Goal: Task Accomplishment & Management: Complete application form

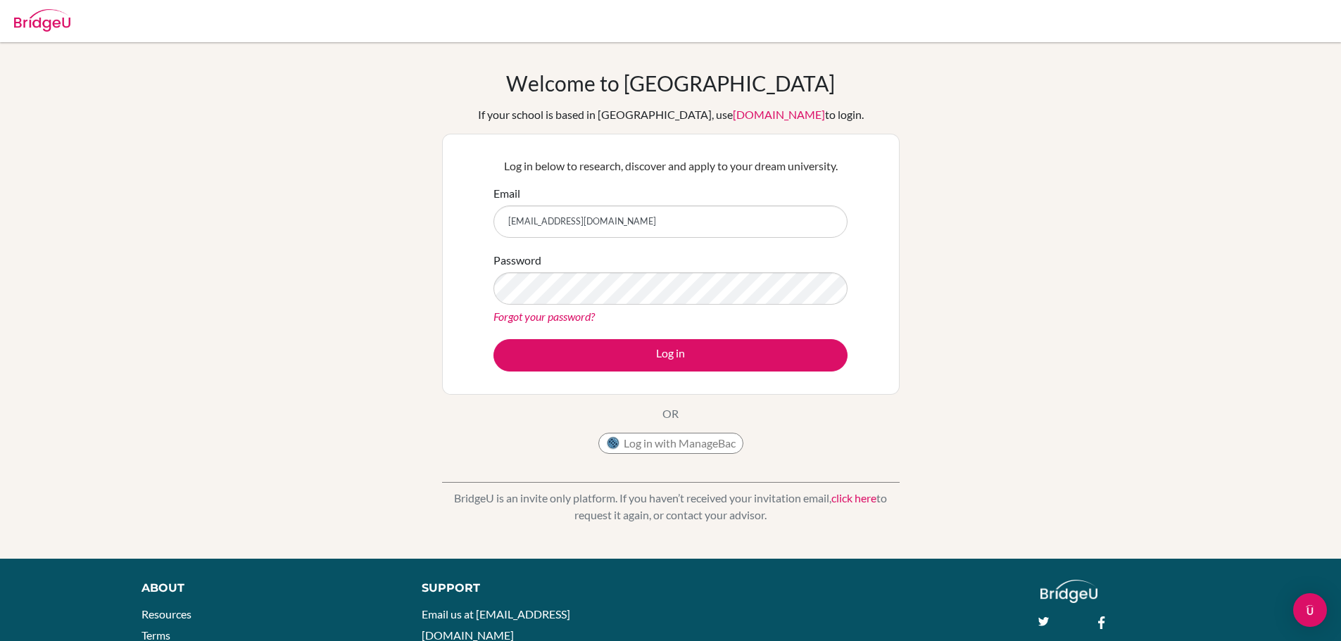
click at [986, 232] on div "Welcome to [GEOGRAPHIC_DATA] If your school is based in [GEOGRAPHIC_DATA], use …" at bounding box center [670, 300] width 1341 height 460
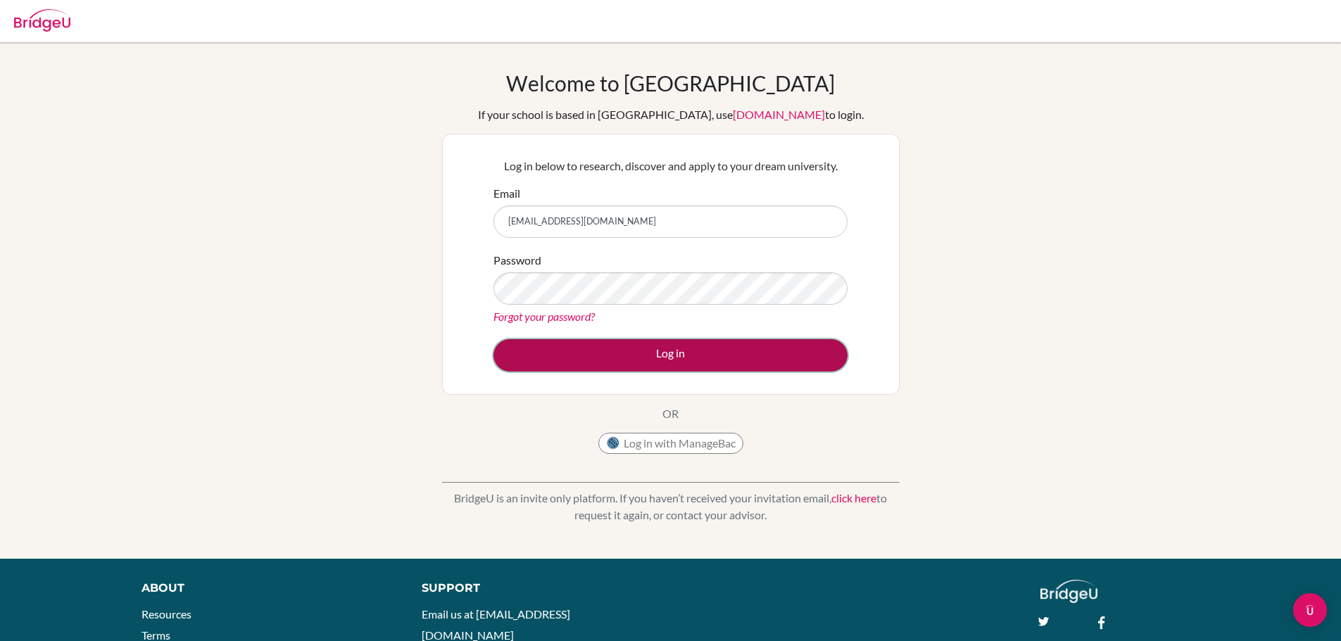
click at [623, 354] on button "Log in" at bounding box center [670, 355] width 354 height 32
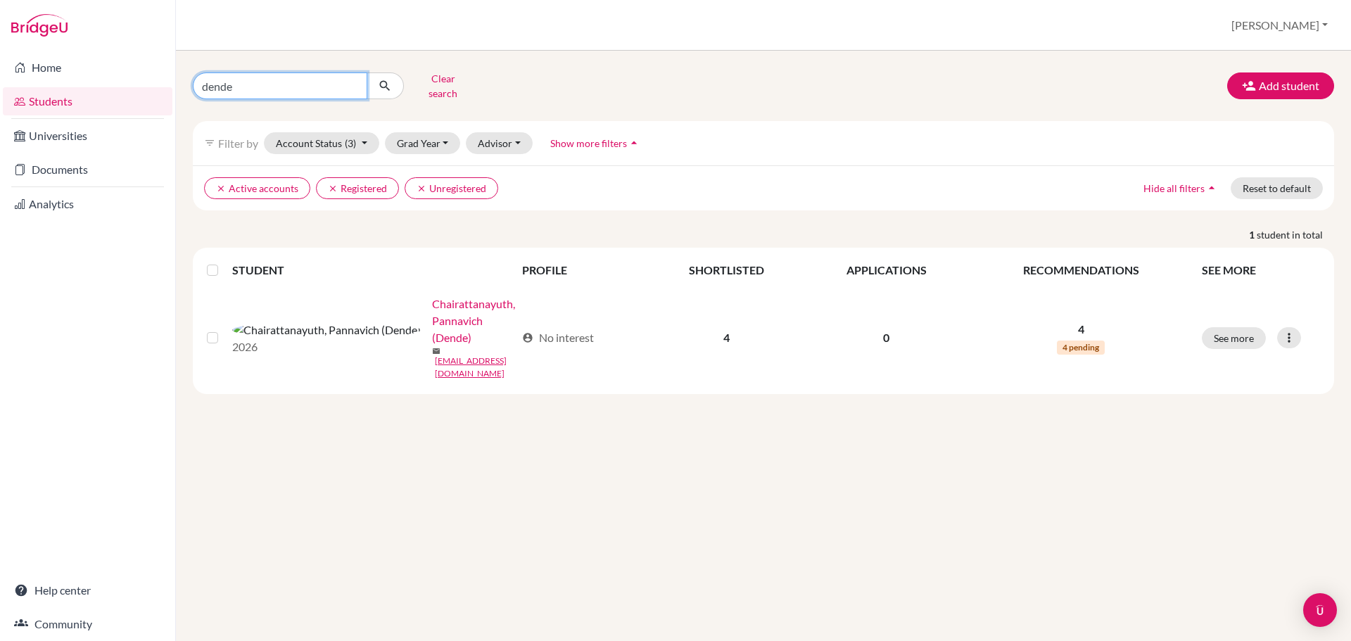
click at [218, 86] on input "dende" at bounding box center [280, 85] width 175 height 27
click at [290, 86] on input "Find student by name..." at bounding box center [280, 85] width 175 height 27
click at [1277, 85] on button "Add student" at bounding box center [1280, 85] width 107 height 27
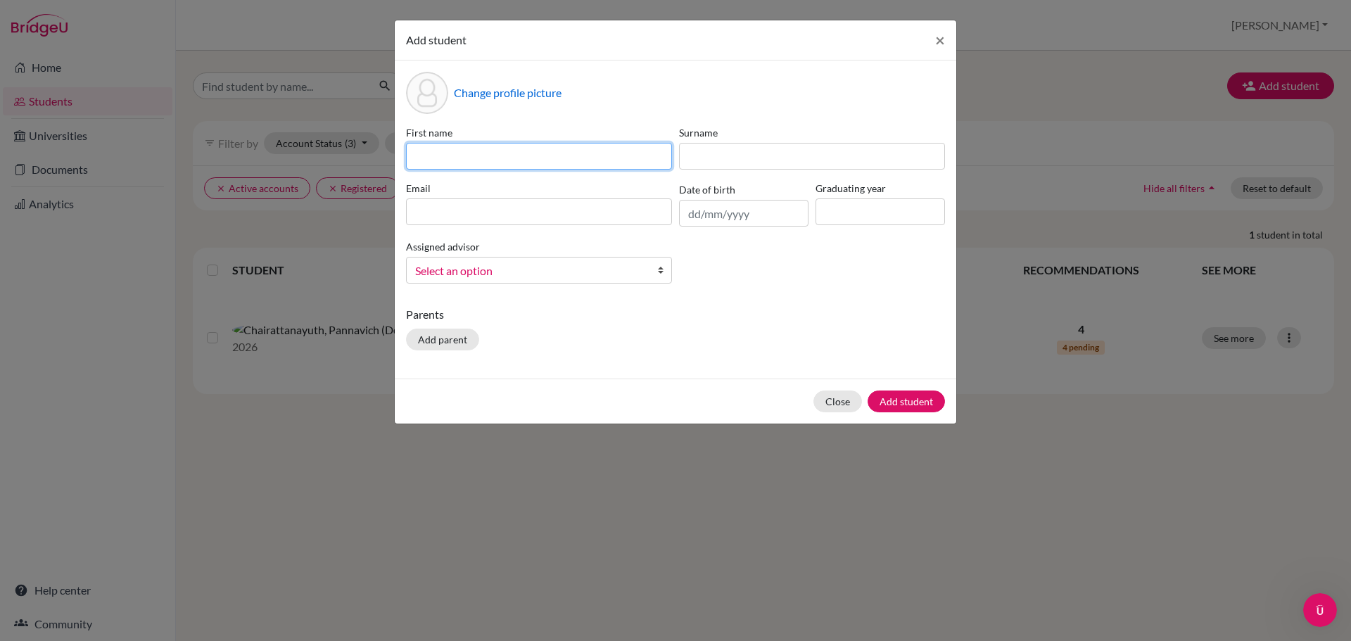
click at [509, 153] on input at bounding box center [539, 156] width 266 height 27
click at [469, 154] on input "Tianrui (B0b)" at bounding box center [539, 156] width 266 height 27
type input "Tianrui ([PERSON_NAME])"
click at [576, 156] on input "Tianrui ([PERSON_NAME])" at bounding box center [539, 156] width 266 height 27
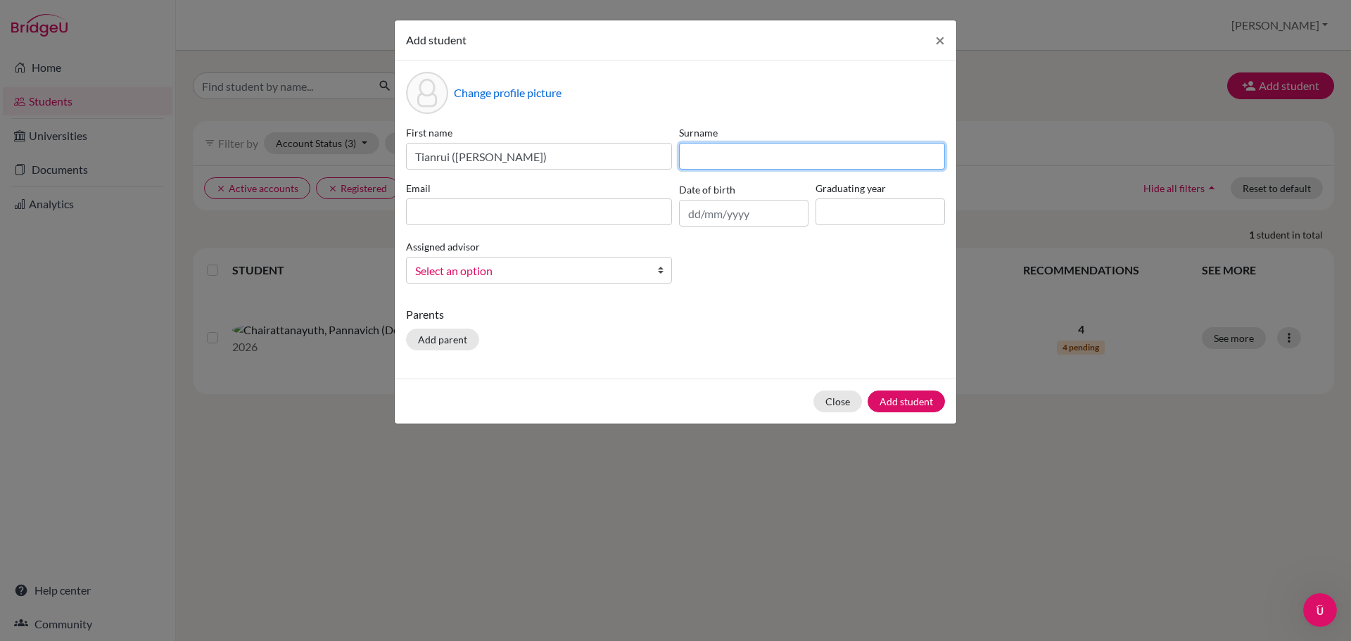
click at [758, 158] on input at bounding box center [812, 156] width 266 height 27
paste input "Lian"
type input "Lian"
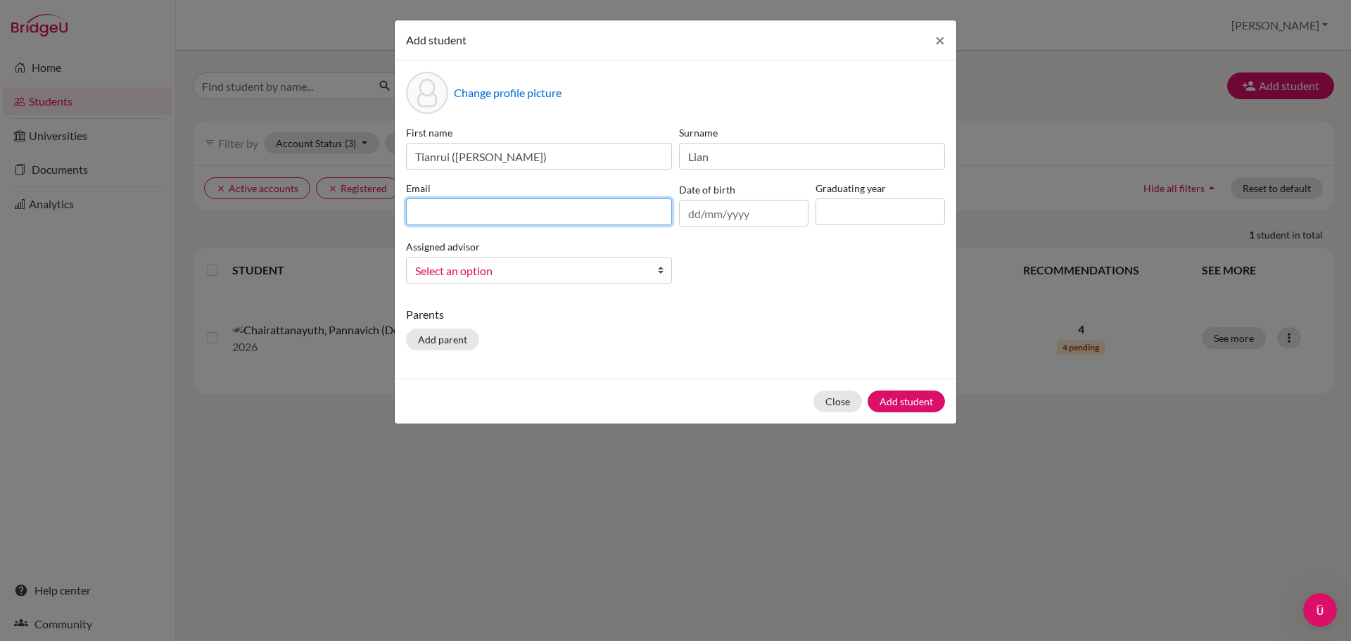
click at [497, 215] on input at bounding box center [539, 211] width 266 height 27
click at [647, 213] on input at bounding box center [539, 211] width 266 height 27
paste input "[EMAIL_ADDRESS][DOMAIN_NAME]"
type input "[EMAIL_ADDRESS][DOMAIN_NAME]"
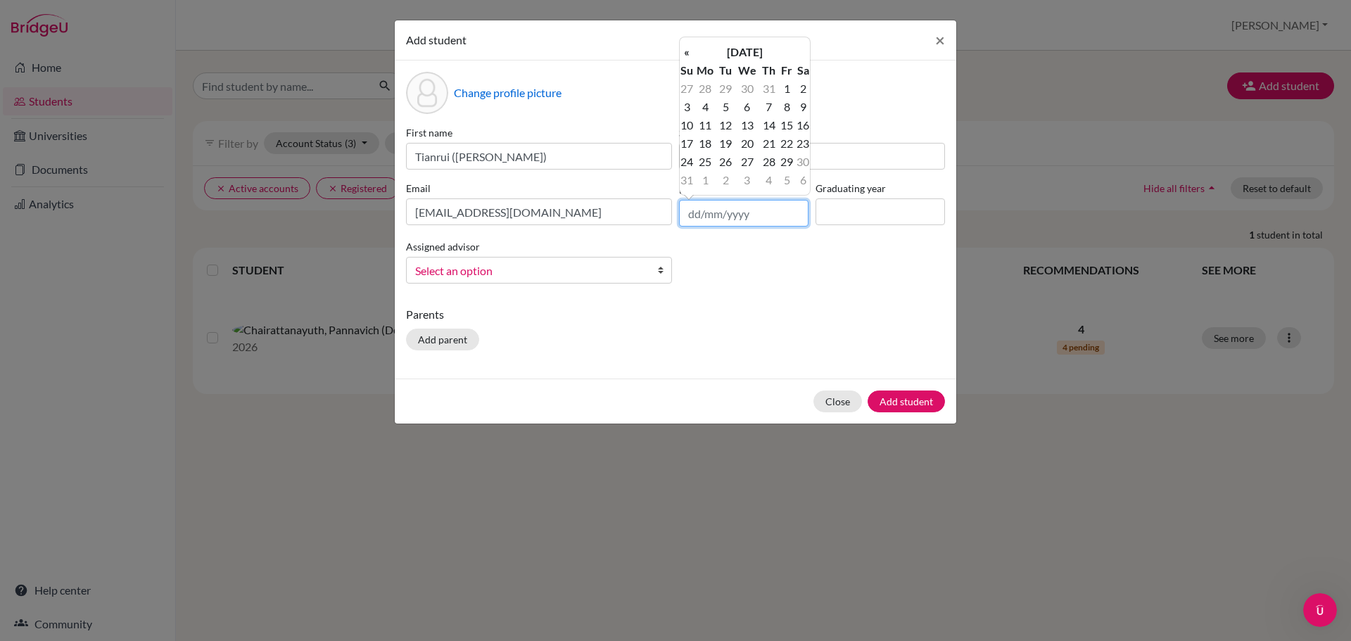
click at [709, 221] on input "text" at bounding box center [743, 213] width 129 height 27
click at [721, 212] on input "text" at bounding box center [743, 213] width 129 height 27
paste input "[DATE]"
click at [716, 214] on input "[DATE]" at bounding box center [743, 213] width 129 height 27
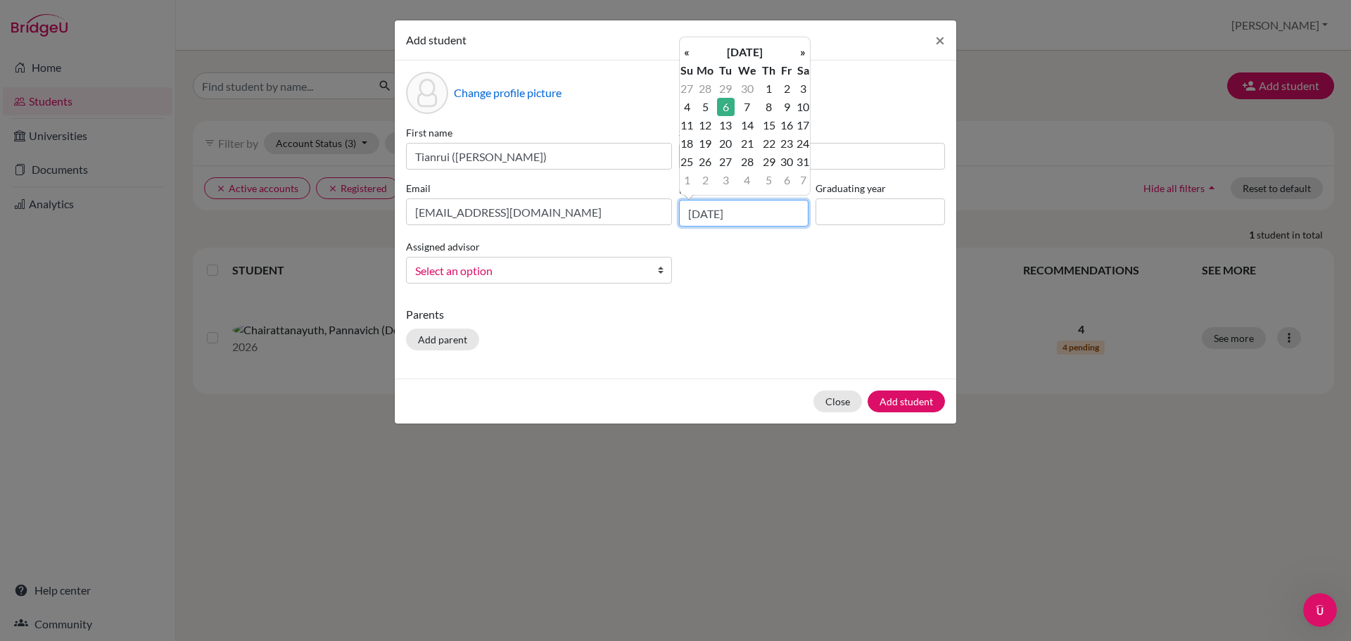
click at [700, 214] on input "[DATE]" at bounding box center [743, 213] width 129 height 27
type input "[DATE]"
click at [868, 227] on div "First name [PERSON_NAME] ([PERSON_NAME]) Surname [PERSON_NAME] Email [EMAIL_ADD…" at bounding box center [676, 210] width 546 height 170
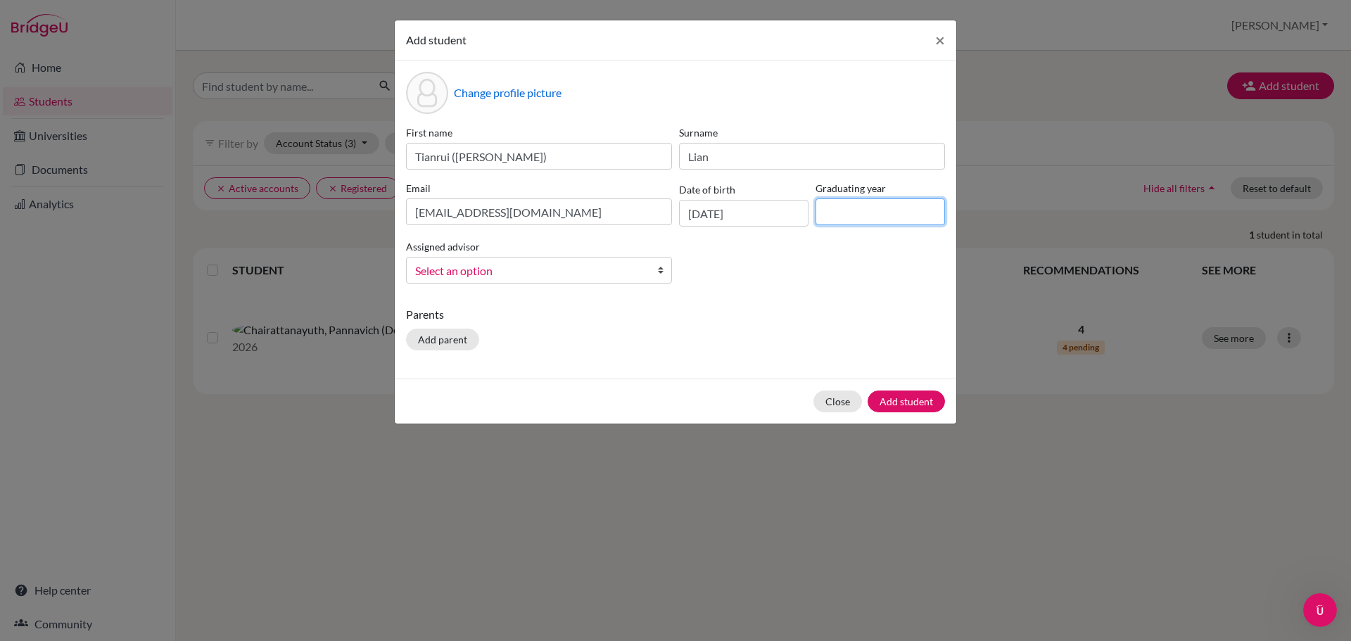
click at [875, 204] on input at bounding box center [880, 211] width 129 height 27
type input "2028"
drag, startPoint x: 798, startPoint y: 319, endPoint x: 622, endPoint y: 297, distance: 177.3
click at [797, 319] on p "Parents" at bounding box center [675, 314] width 539 height 17
click at [603, 293] on div "First name [PERSON_NAME] ([PERSON_NAME]) Surname [PERSON_NAME] Email [EMAIL_ADD…" at bounding box center [676, 210] width 546 height 170
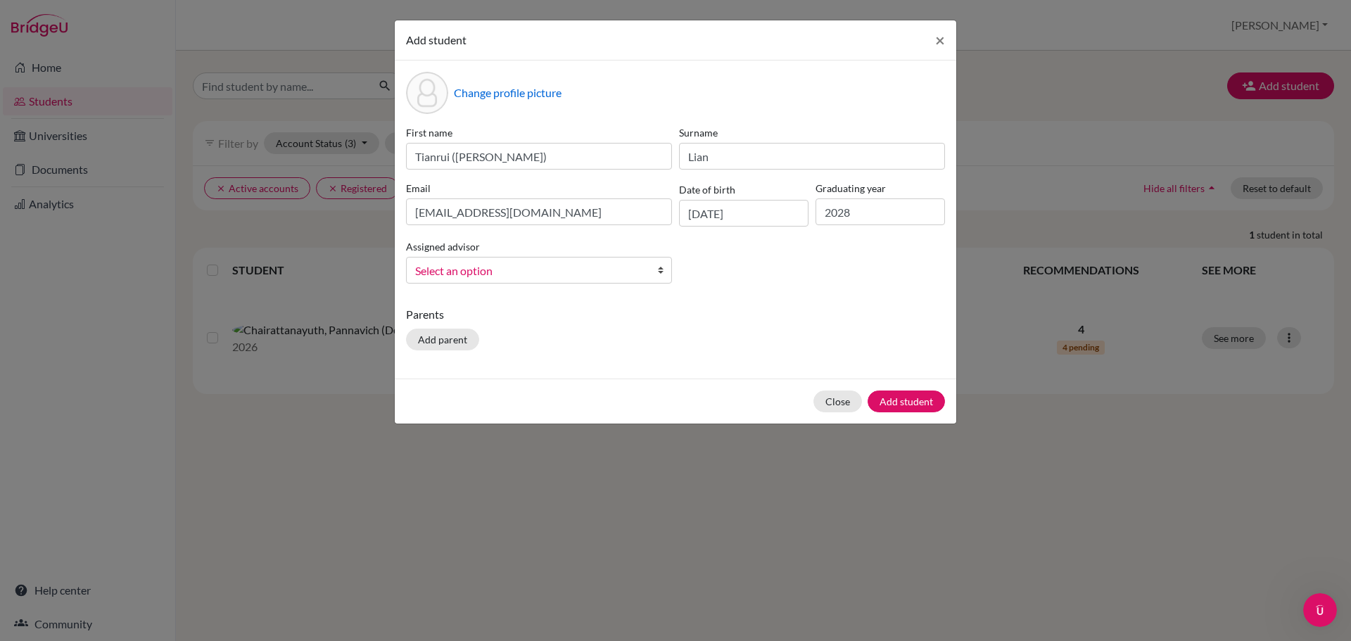
click at [590, 281] on link "Select an option" at bounding box center [539, 270] width 266 height 27
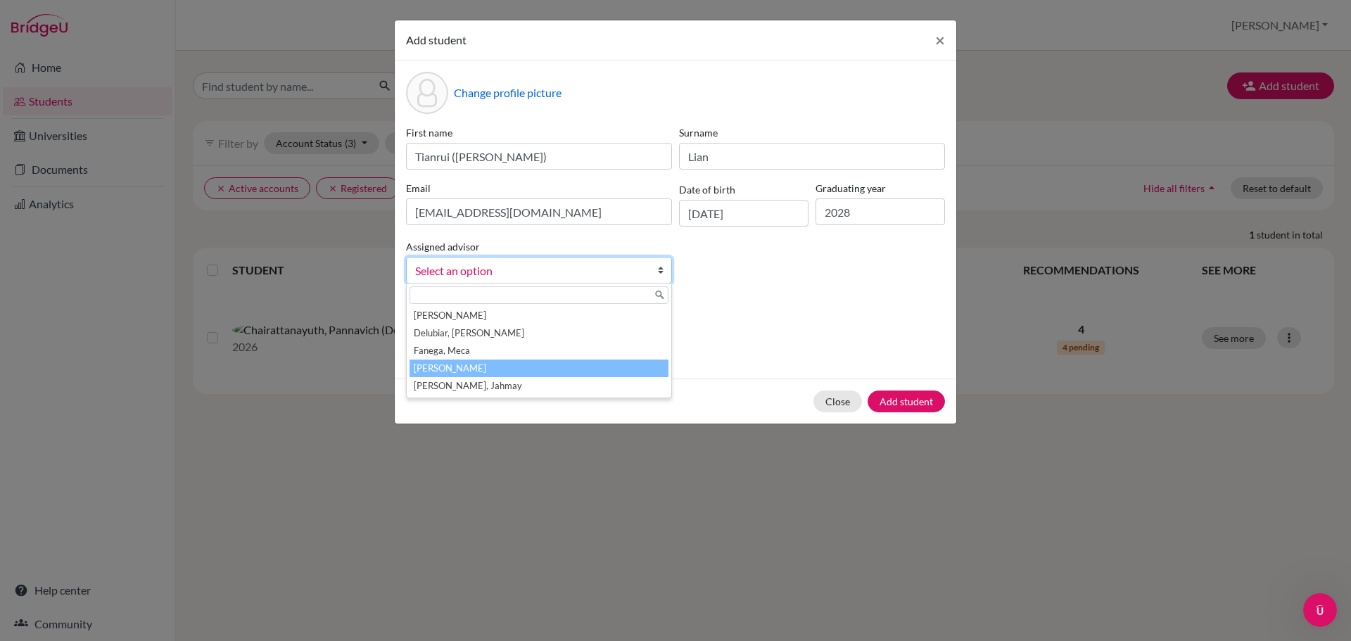
click at [552, 372] on li "[PERSON_NAME]" at bounding box center [539, 369] width 259 height 18
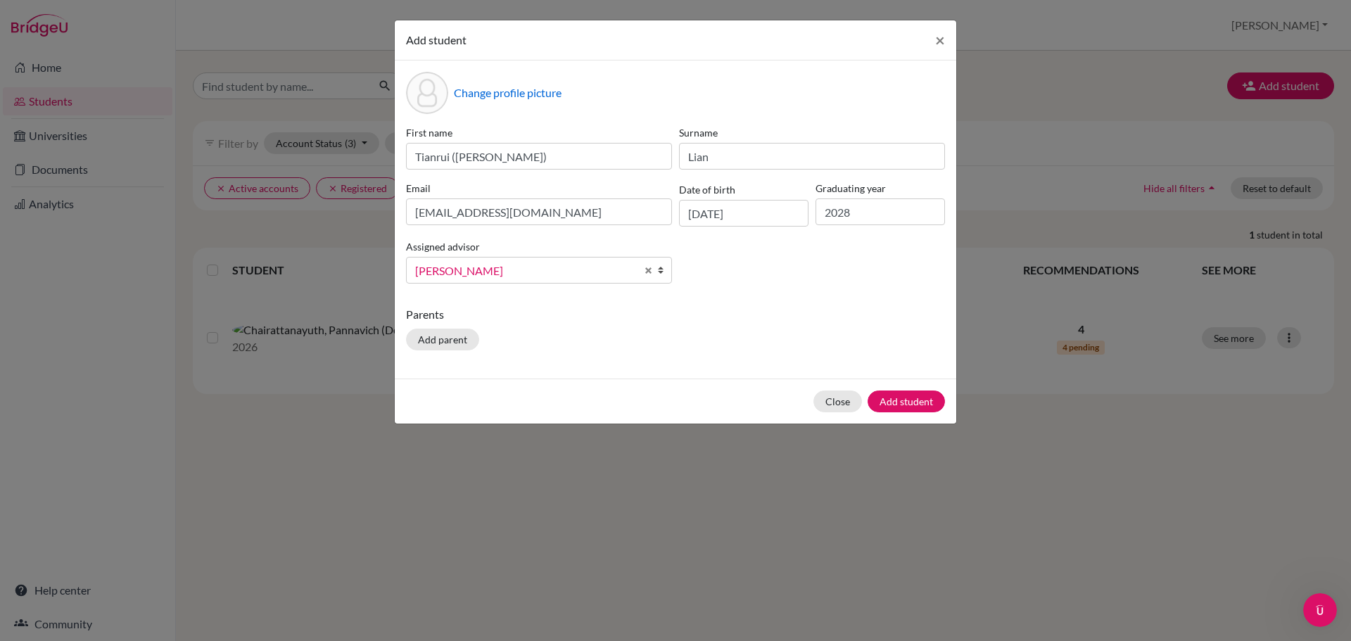
click at [792, 284] on div "First name [PERSON_NAME] ([PERSON_NAME]) Surname [PERSON_NAME] Email [EMAIL_ADD…" at bounding box center [676, 210] width 546 height 170
click at [894, 404] on button "Add student" at bounding box center [906, 402] width 77 height 22
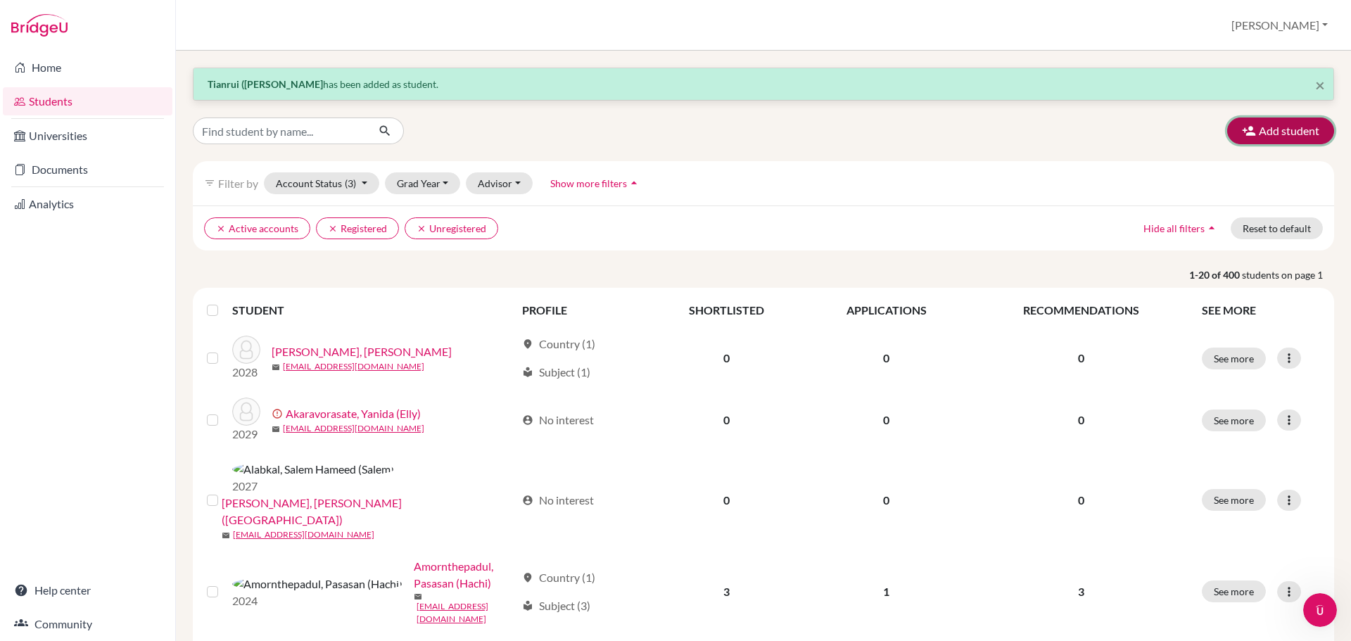
click at [1256, 130] on button "Add student" at bounding box center [1280, 131] width 107 height 27
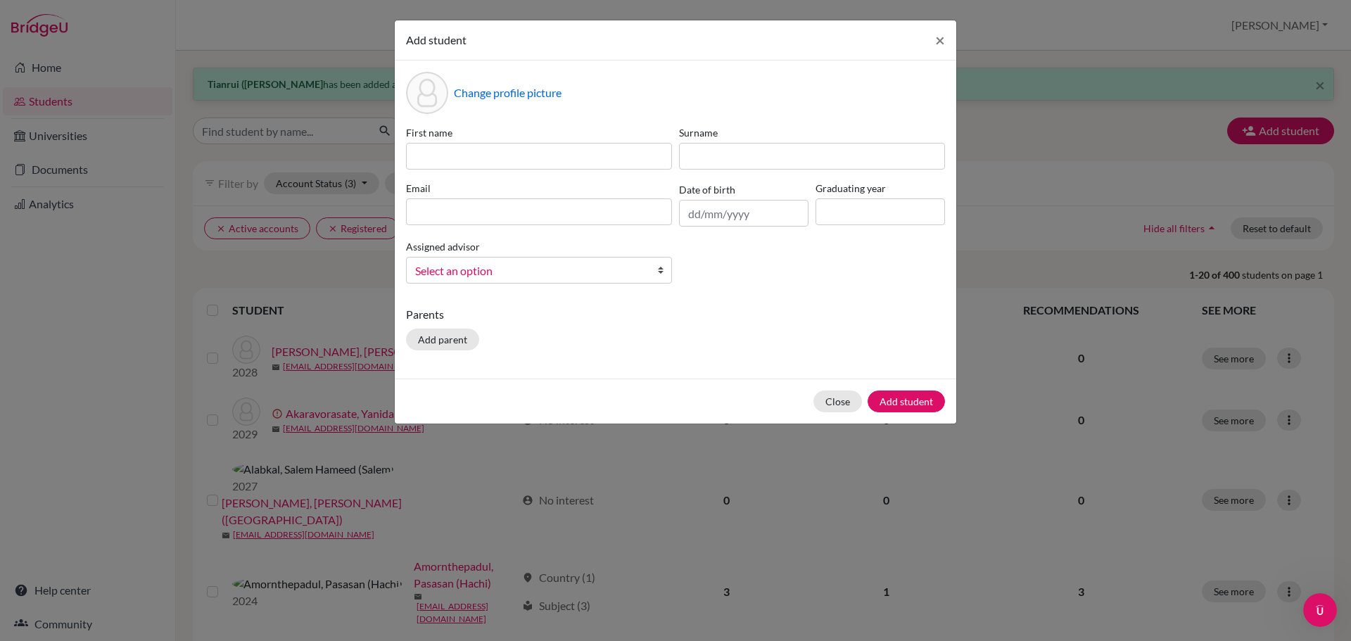
click at [484, 171] on div "First name Surname Email Date of birth Graduating year Assigned advisor [PERSON…" at bounding box center [676, 210] width 546 height 170
click at [488, 159] on input at bounding box center [539, 156] width 266 height 27
paste input "Myat Phone"
type input "Myat Phone"
click at [716, 144] on input at bounding box center [812, 156] width 266 height 27
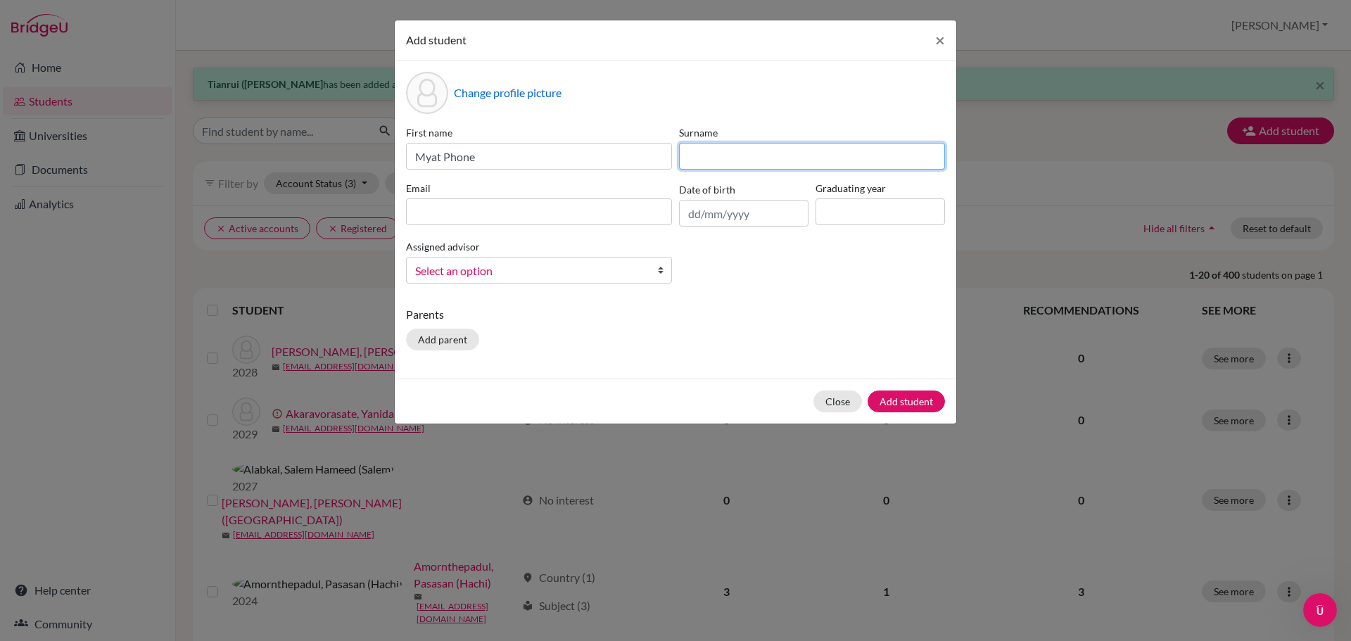
paste input "Mo"
type input "Mo"
click at [564, 226] on div "Email" at bounding box center [539, 204] width 273 height 46
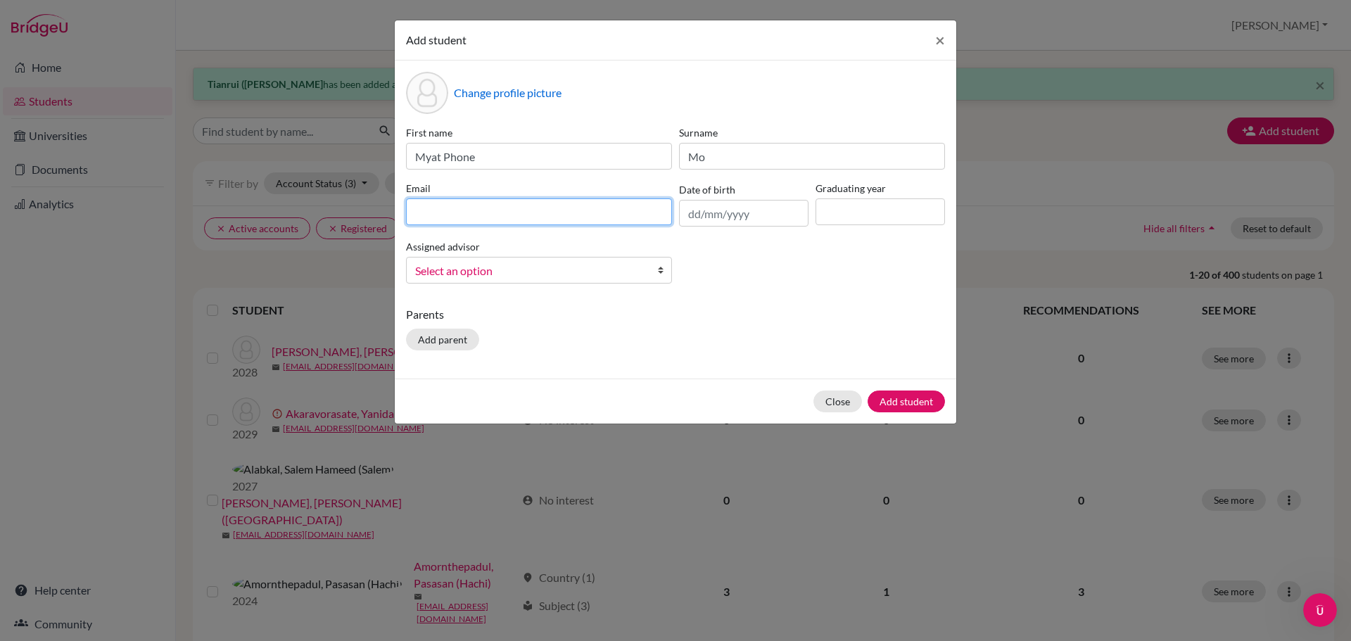
click at [574, 215] on input at bounding box center [539, 211] width 266 height 27
paste input "[EMAIL_ADDRESS][DOMAIN_NAME]"
type input "[EMAIL_ADDRESS][DOMAIN_NAME]"
click at [750, 216] on input "text" at bounding box center [743, 213] width 129 height 27
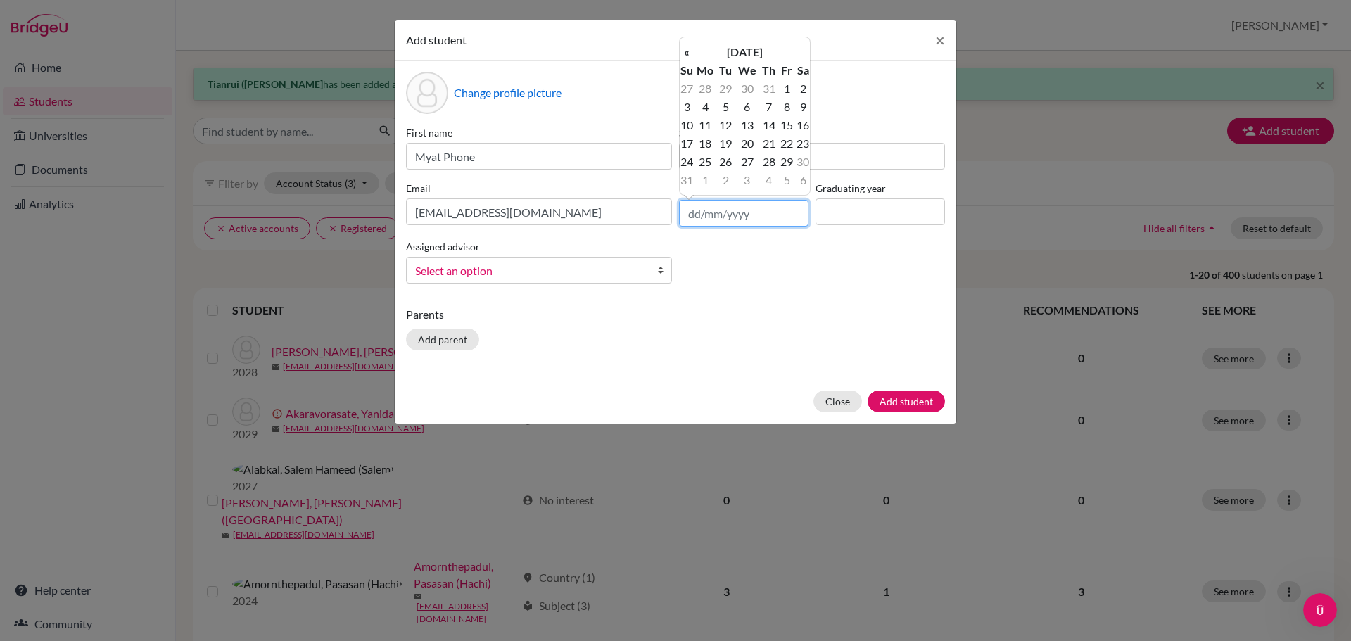
paste input "[DATE]"
drag, startPoint x: 718, startPoint y: 213, endPoint x: 707, endPoint y: 232, distance: 21.7
click at [718, 213] on input "[DATE]" at bounding box center [743, 213] width 129 height 27
type input "[DATE]"
click at [804, 122] on td "20" at bounding box center [803, 125] width 14 height 18
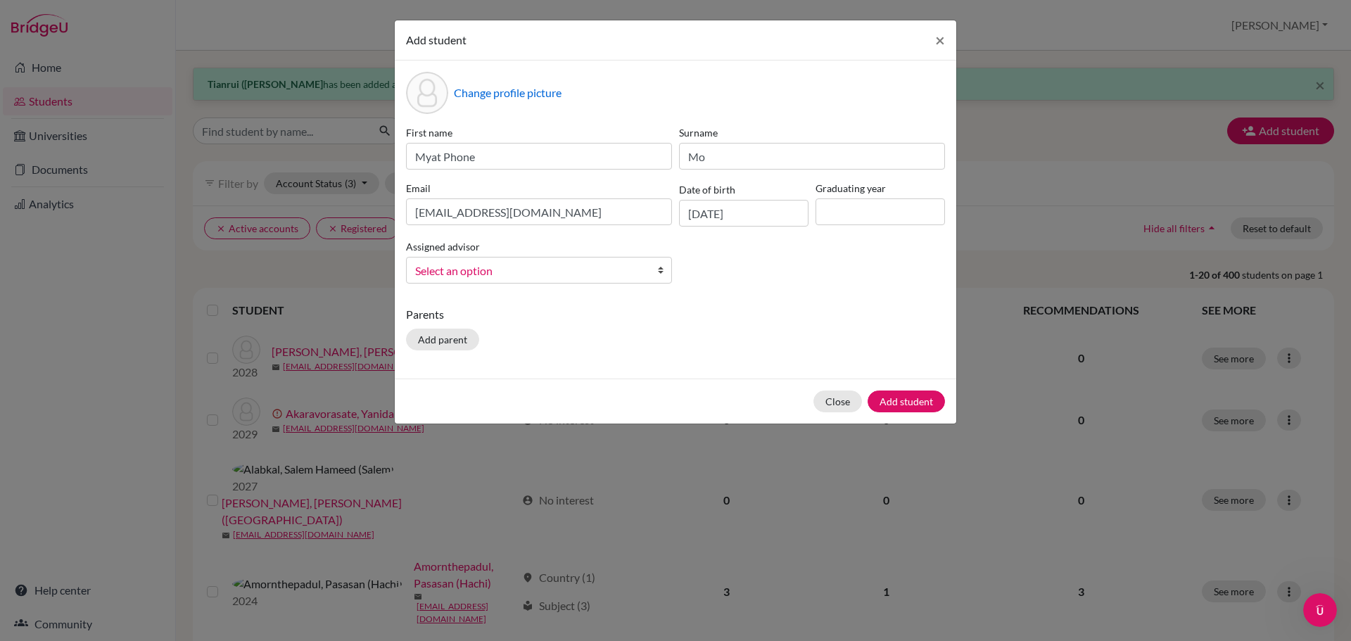
click at [861, 196] on div "Graduating year" at bounding box center [880, 204] width 137 height 46
click at [861, 201] on input at bounding box center [880, 211] width 129 height 27
type input "2028"
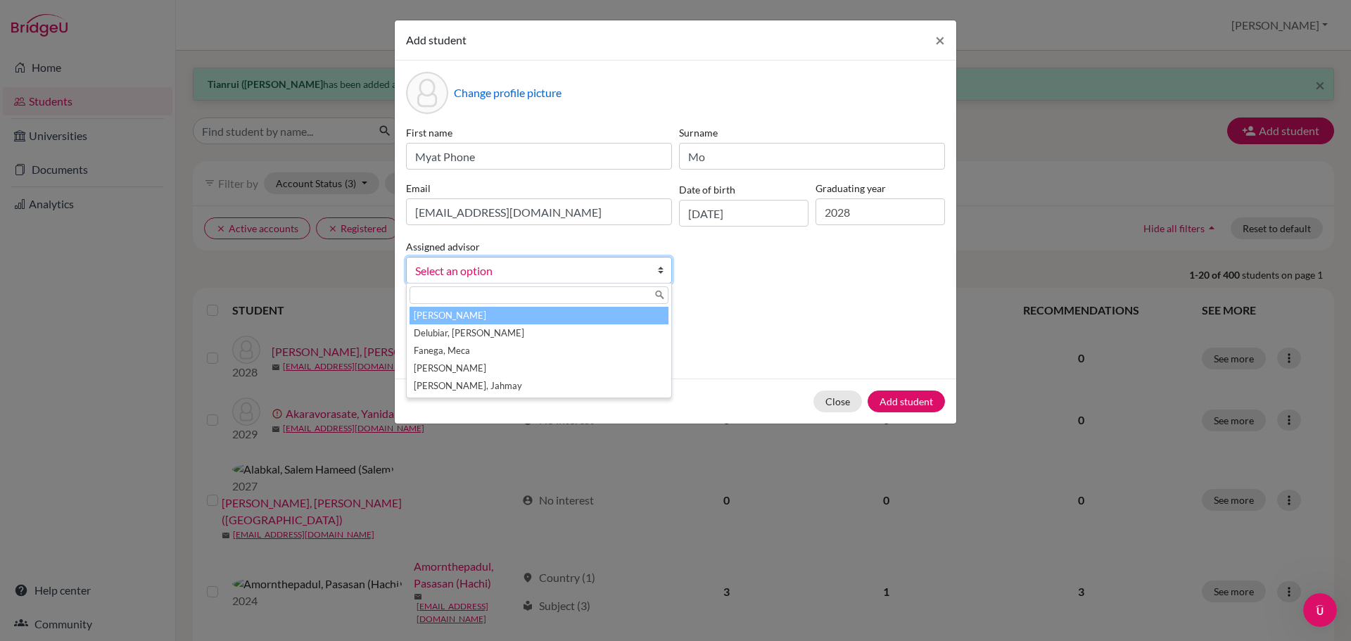
click at [593, 271] on span "Select an option" at bounding box center [529, 271] width 229 height 18
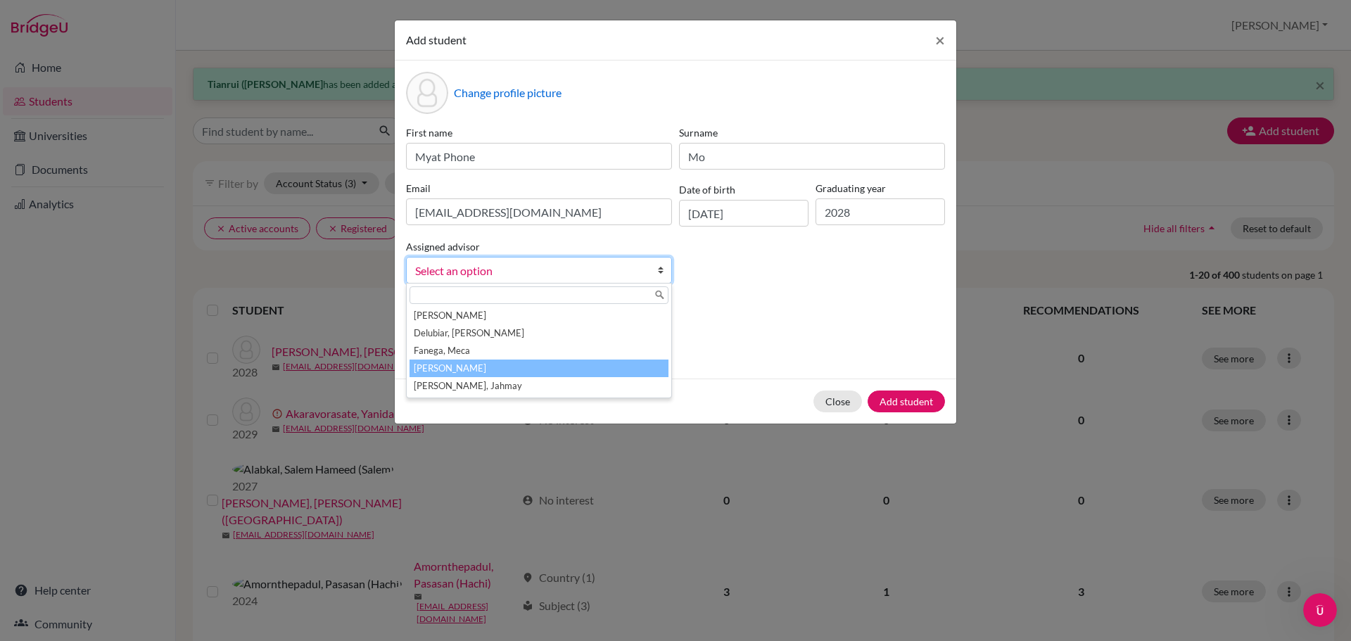
click at [552, 372] on li "[PERSON_NAME]" at bounding box center [539, 369] width 259 height 18
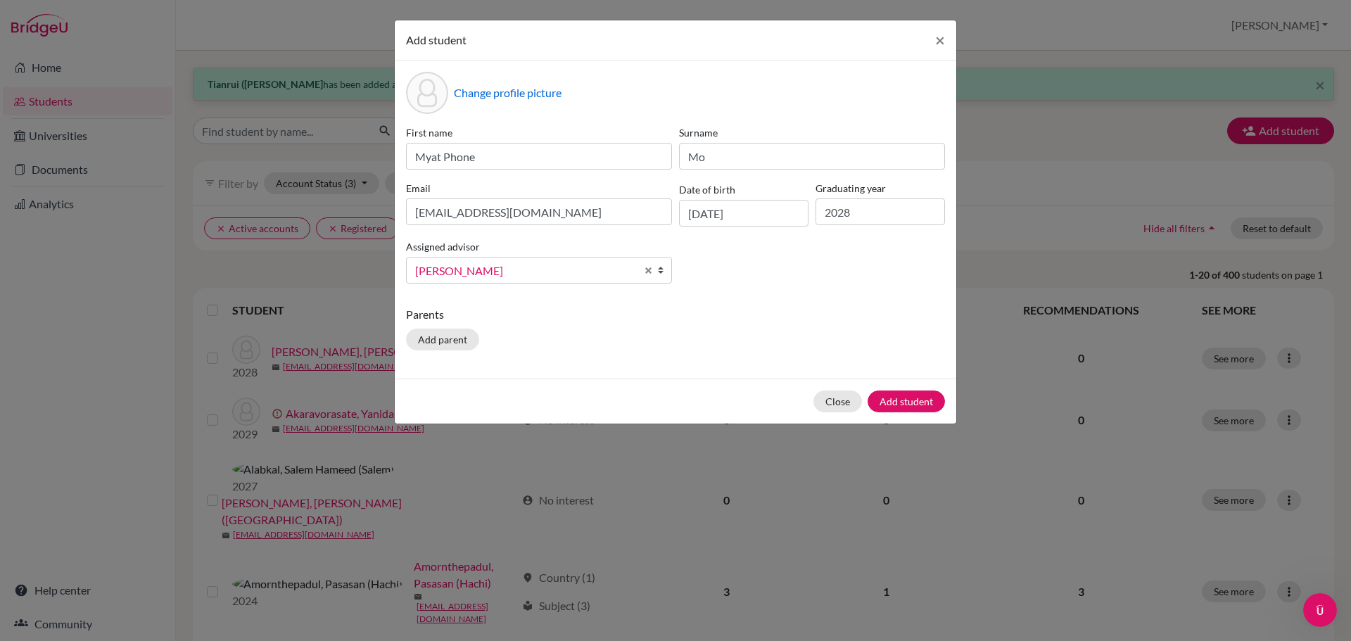
click at [721, 305] on div "Change profile picture First name Myat Phone Surname Mo Email [EMAIL_ADDRESS][D…" at bounding box center [676, 220] width 562 height 318
click at [567, 153] on input "Myat Phone" at bounding box center [539, 156] width 266 height 27
type input "Myat Phone ([PERSON_NAME])"
drag, startPoint x: 736, startPoint y: 333, endPoint x: 811, endPoint y: 336, distance: 74.6
click at [737, 333] on div "Parents Add parent" at bounding box center [675, 331] width 539 height 50
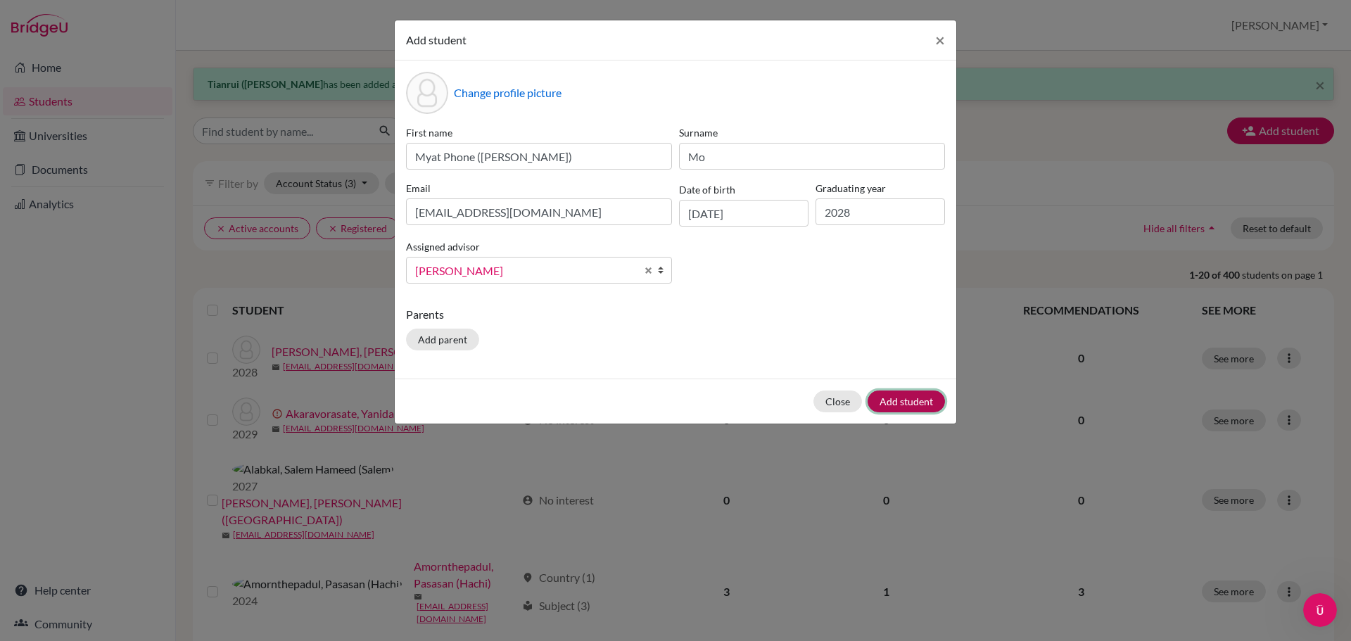
click at [923, 405] on button "Add student" at bounding box center [906, 402] width 77 height 22
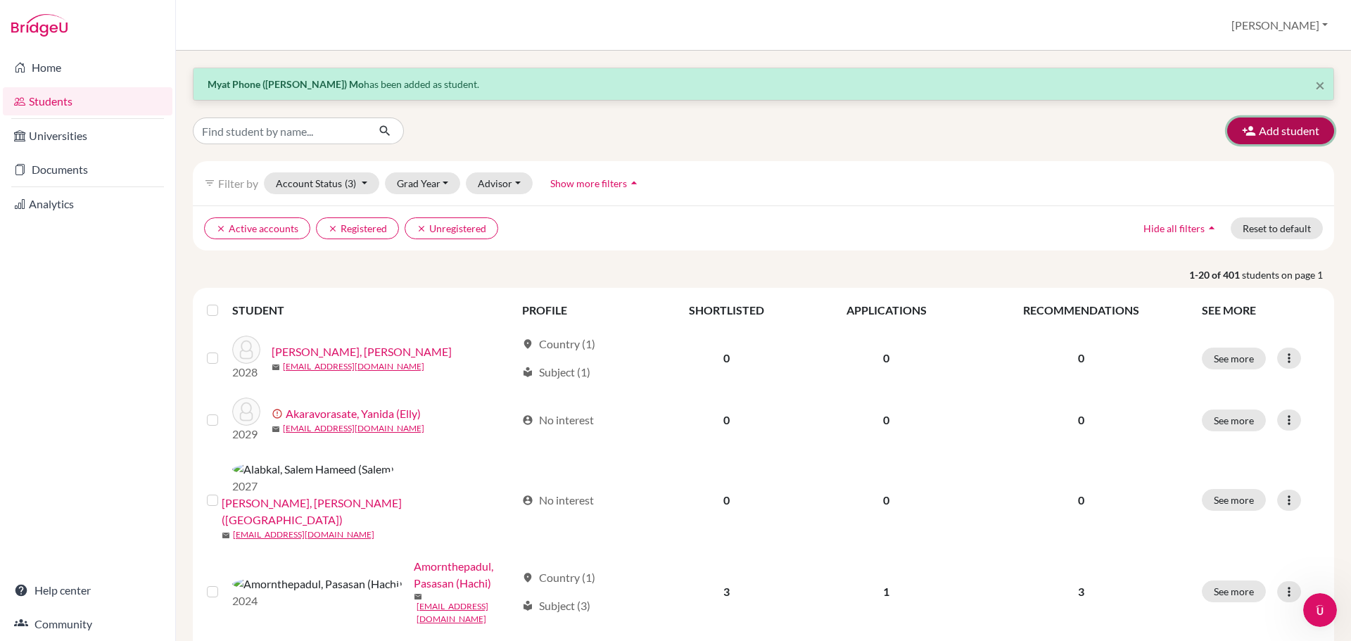
click at [1275, 130] on button "Add student" at bounding box center [1280, 131] width 107 height 27
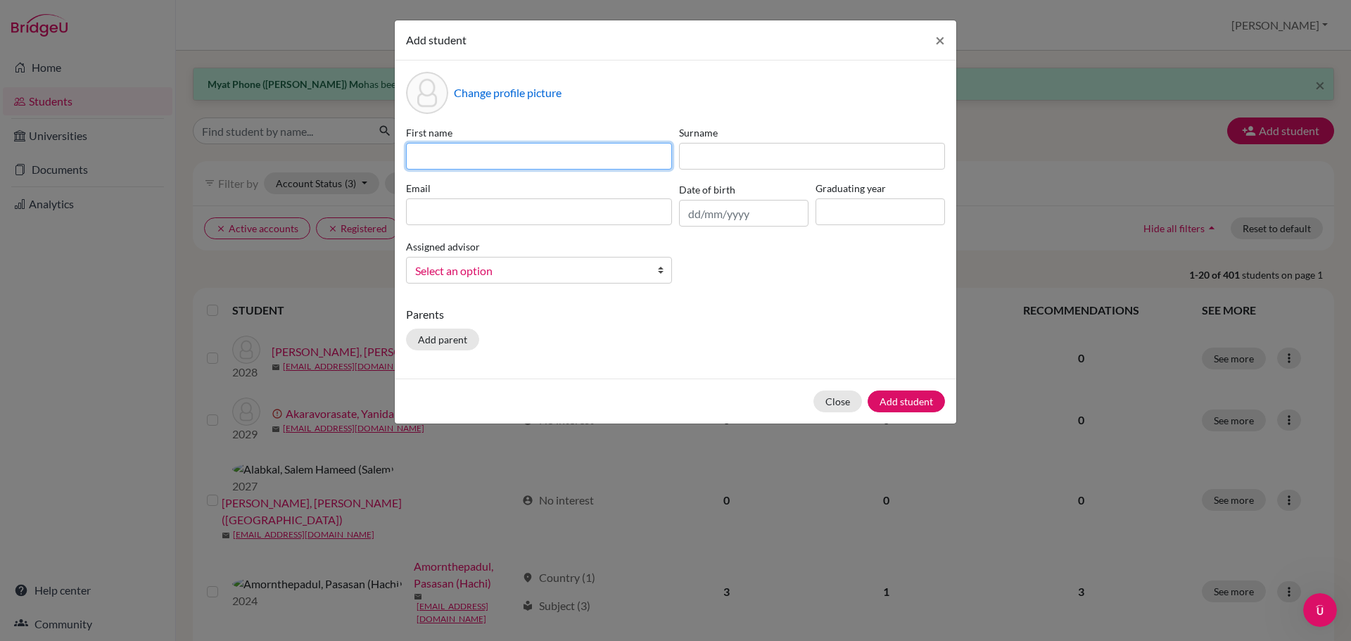
click at [441, 154] on input at bounding box center [539, 156] width 266 height 27
paste input "[PERSON_NAME]"
type input "[PERSON_NAME] (JJ)"
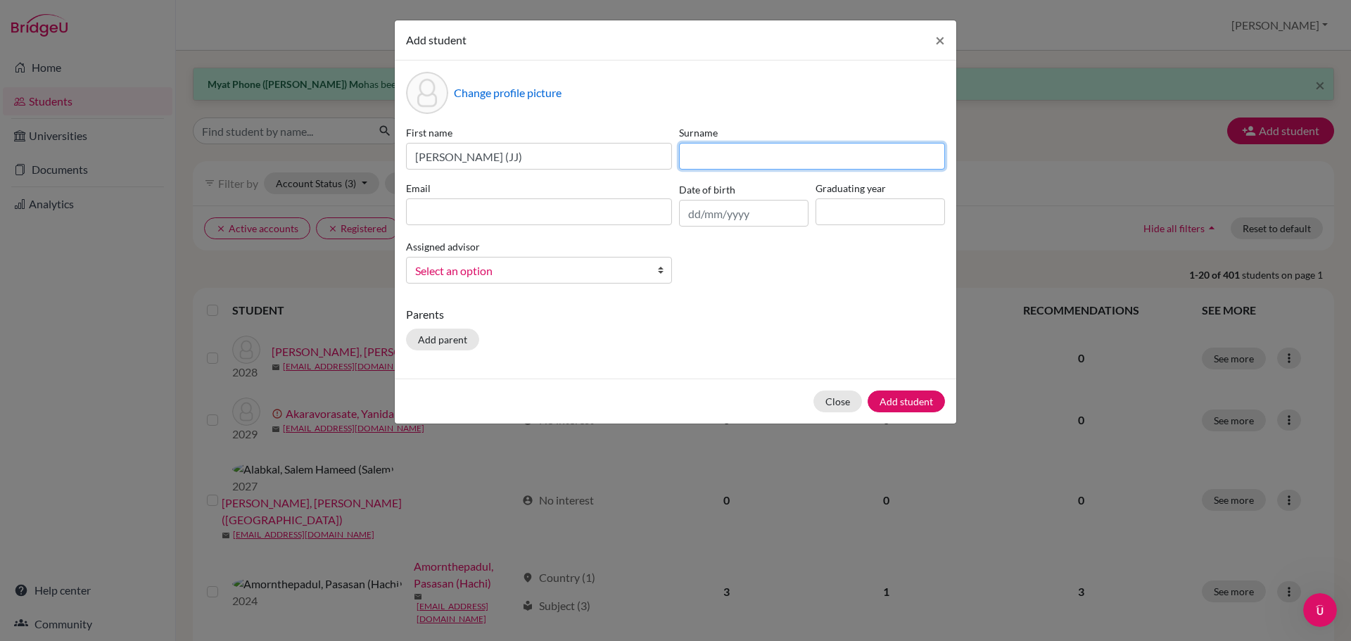
click at [698, 161] on input at bounding box center [812, 156] width 266 height 27
paste input "[PERSON_NAME]"
type input "[PERSON_NAME]"
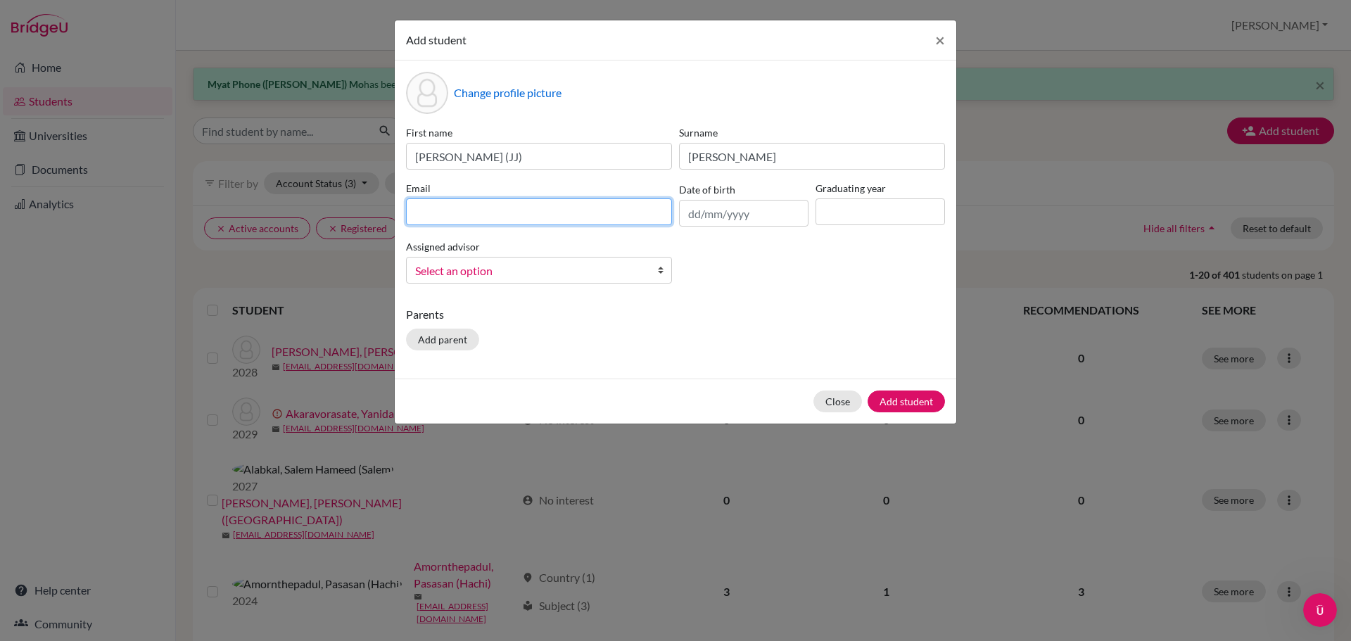
click at [527, 217] on input at bounding box center [539, 211] width 266 height 27
paste input "[EMAIL_ADDRESS][DOMAIN_NAME]"
type input "[EMAIL_ADDRESS][DOMAIN_NAME]"
click at [780, 227] on div "First name [PERSON_NAME] ([PERSON_NAME]) Surname [PERSON_NAME] Email [EMAIL_ADD…" at bounding box center [676, 210] width 546 height 170
click at [780, 219] on input "text" at bounding box center [743, 213] width 129 height 27
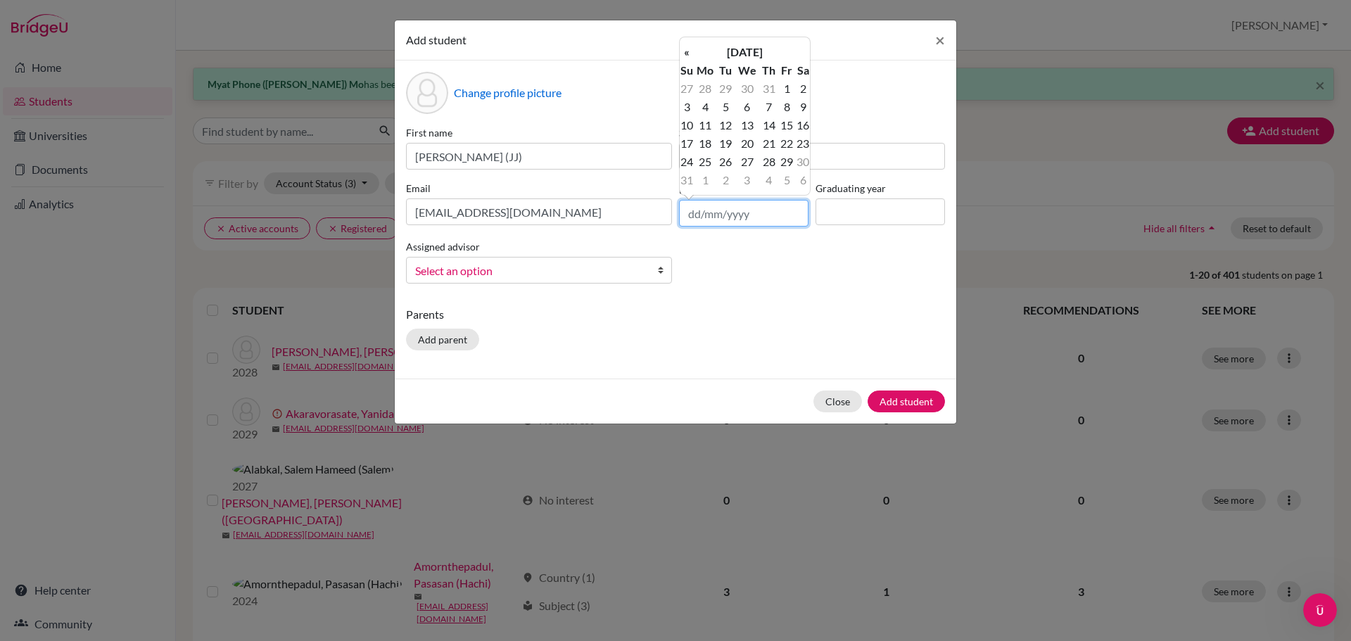
paste input "[DATE]"
drag, startPoint x: 715, startPoint y: 215, endPoint x: 723, endPoint y: 241, distance: 27.4
click at [715, 215] on input "[DATE]" at bounding box center [743, 213] width 129 height 27
click at [717, 212] on input "[DATE]" at bounding box center [743, 213] width 129 height 27
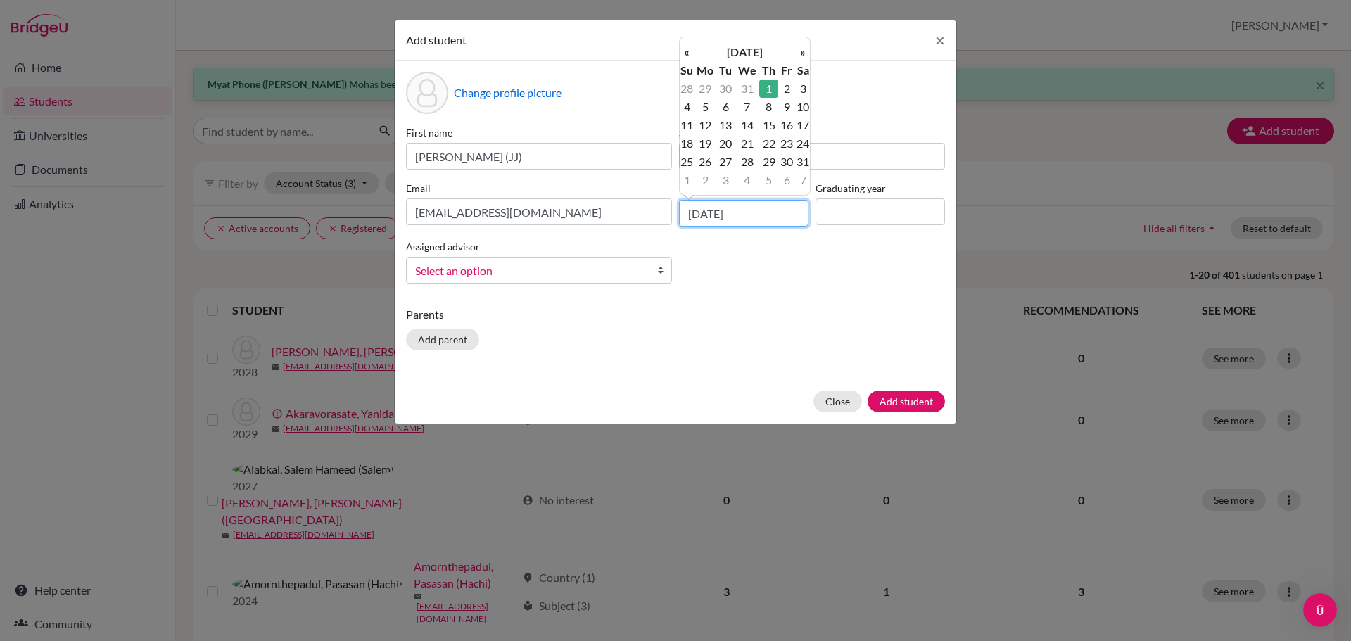
type input "[DATE]"
click at [791, 481] on div "Add student × Change profile picture First name [PERSON_NAME] ([PERSON_NAME]) S…" at bounding box center [675, 320] width 1351 height 641
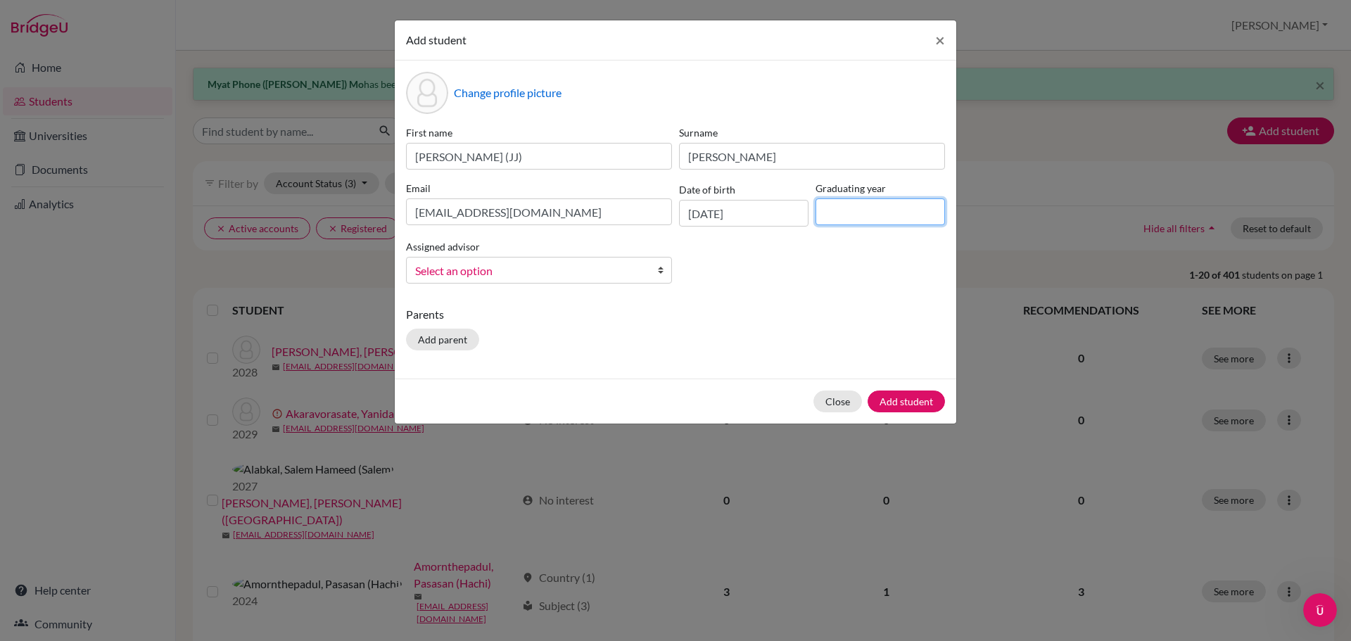
click at [837, 217] on input at bounding box center [880, 211] width 129 height 27
type input "2028"
click at [521, 281] on link "Select an option" at bounding box center [539, 270] width 266 height 27
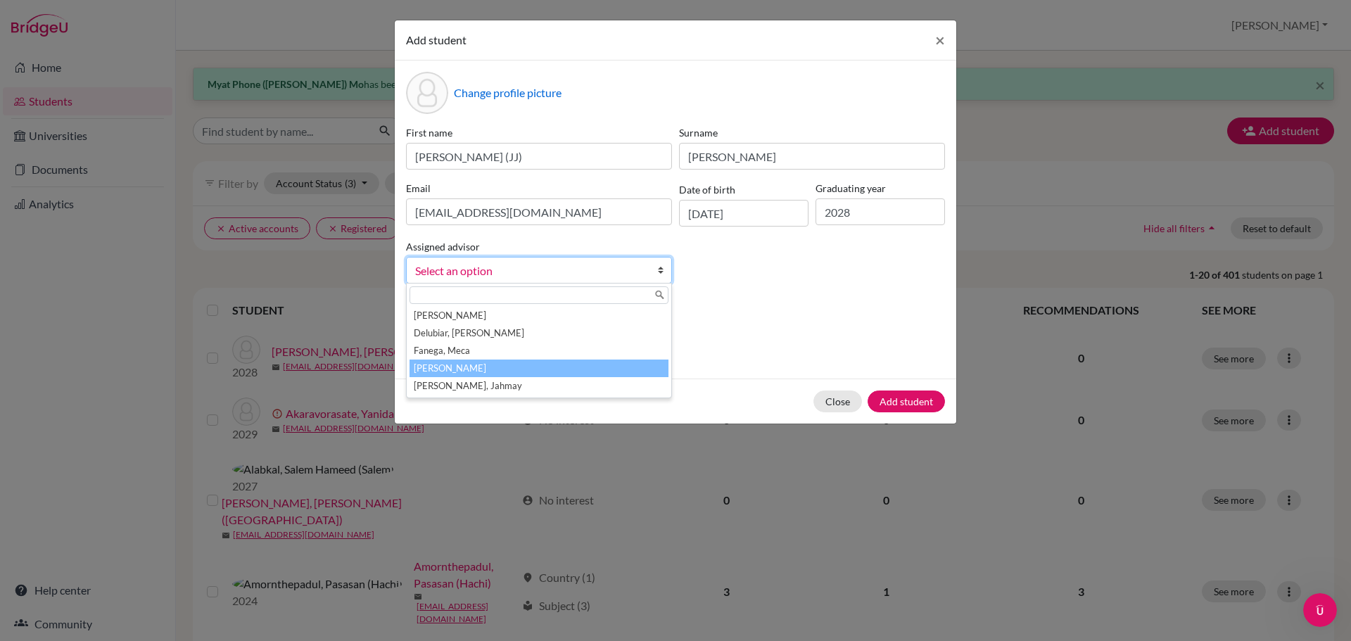
click at [512, 369] on li "[PERSON_NAME]" at bounding box center [539, 369] width 259 height 18
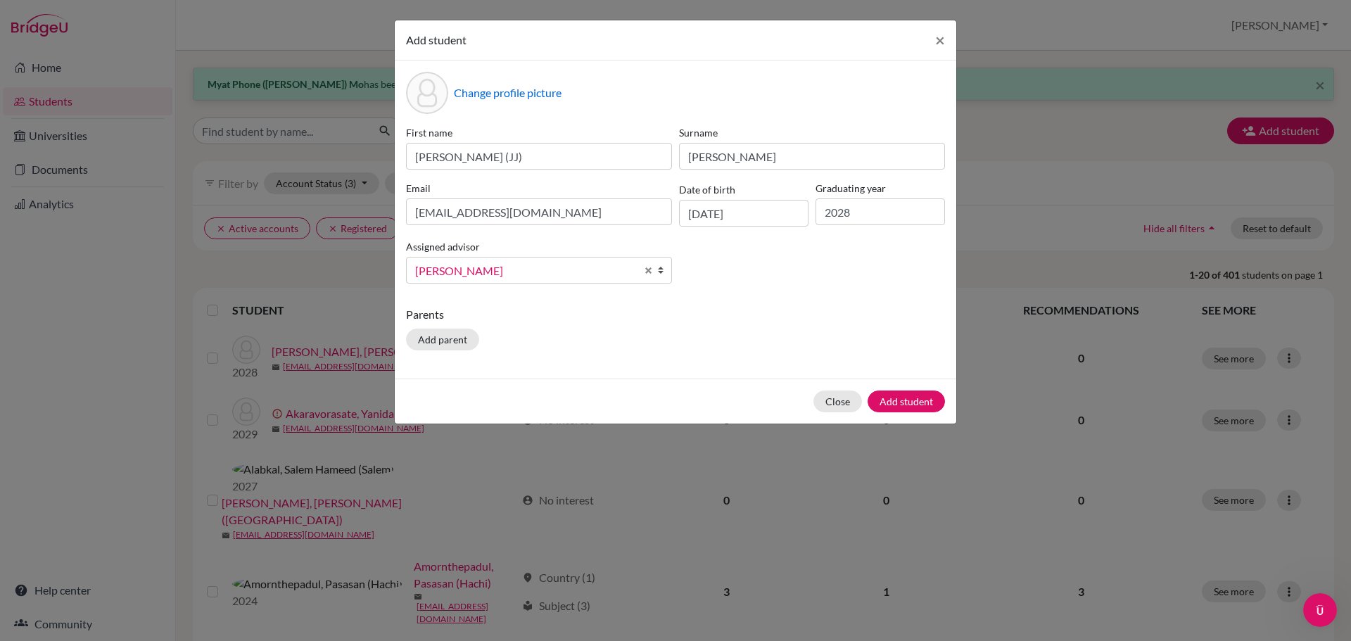
click at [768, 279] on div "First name [PERSON_NAME] ([PERSON_NAME]) Surname [PERSON_NAME] Email [EMAIL_ADD…" at bounding box center [676, 210] width 546 height 170
click at [898, 401] on button "Add student" at bounding box center [906, 402] width 77 height 22
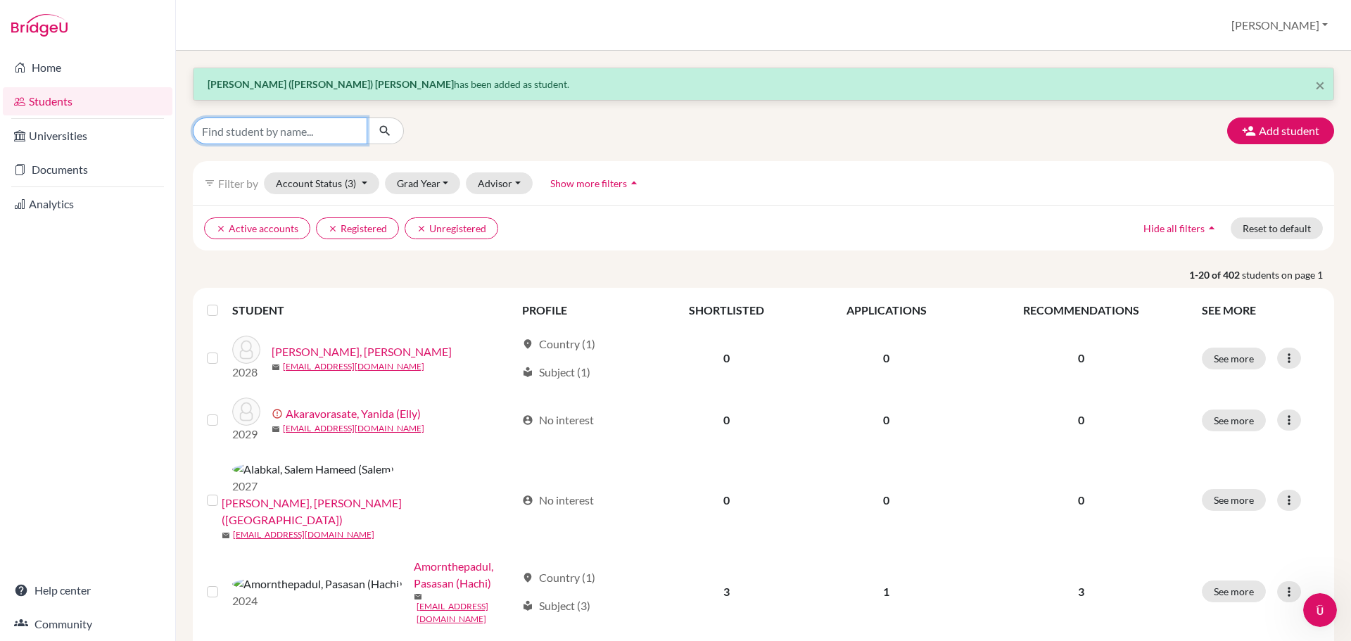
click at [271, 126] on input "Find student by name..." at bounding box center [280, 131] width 175 height 27
click at [1267, 125] on button "Add student" at bounding box center [1280, 131] width 107 height 27
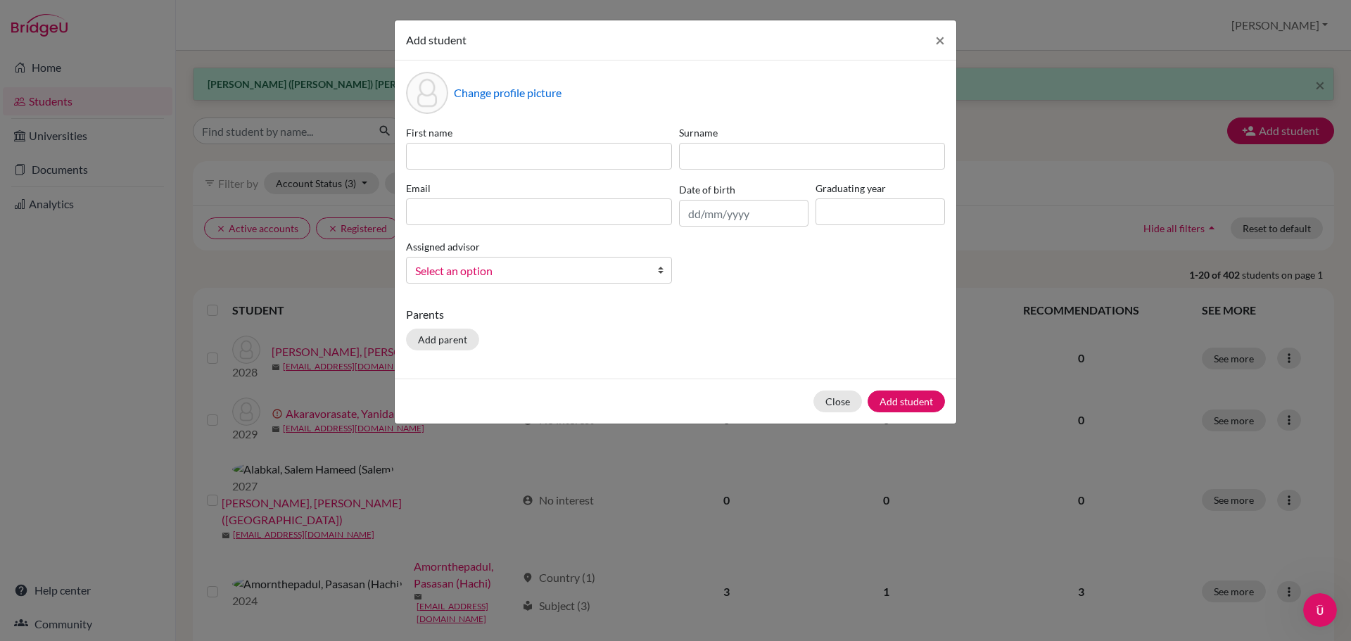
click at [540, 142] on div "First name" at bounding box center [539, 147] width 273 height 44
click at [540, 147] on input at bounding box center [539, 156] width 266 height 27
paste input "Po-An"
type input "Po-An"
click at [818, 165] on input at bounding box center [812, 156] width 266 height 27
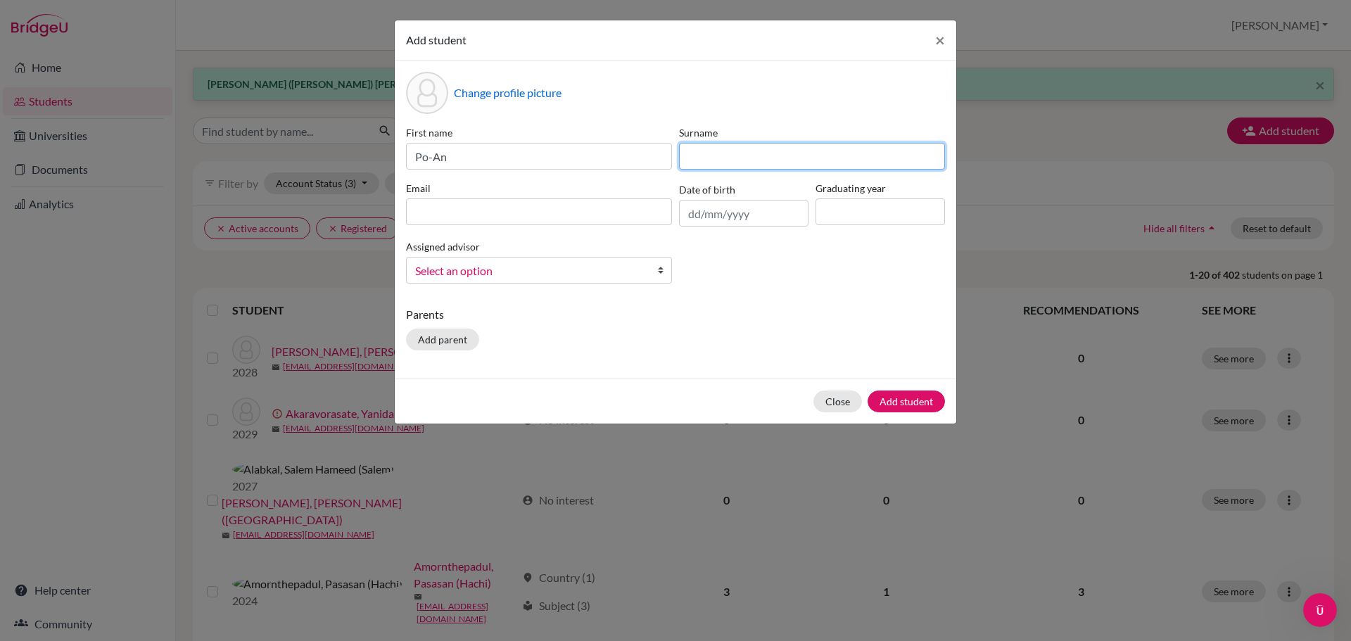
paste input "Chou"
type input "Chou"
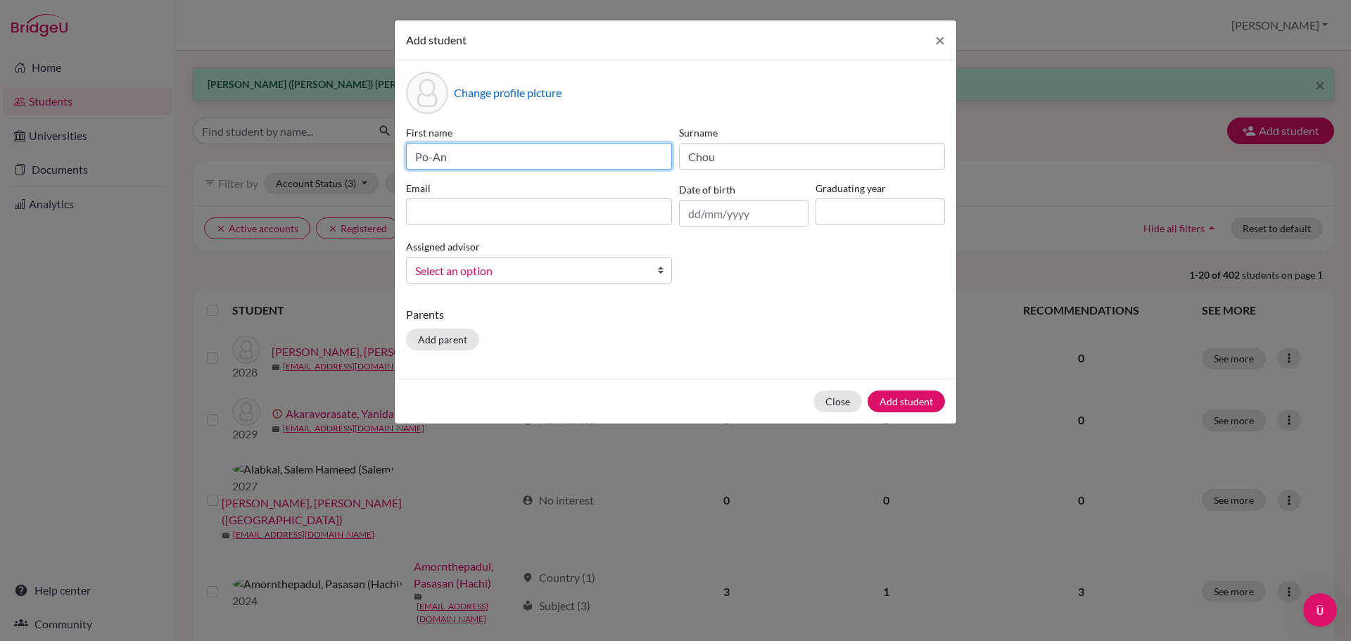
click at [518, 160] on input "Po-An" at bounding box center [539, 156] width 266 height 27
paste input "[PERSON_NAME]"
type input "Po-An ([PERSON_NAME])"
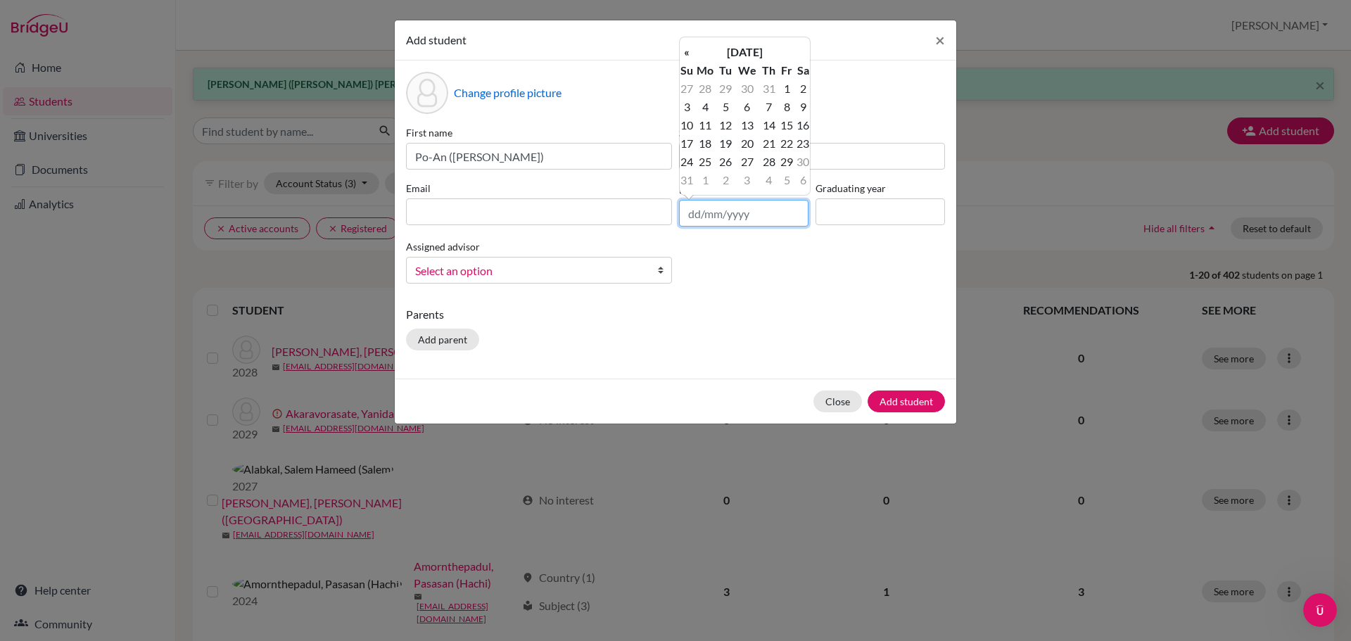
click at [735, 210] on input "text" at bounding box center [743, 213] width 129 height 27
paste input "[DATE]"
click at [715, 210] on input "[DATE]" at bounding box center [743, 213] width 129 height 27
click at [710, 223] on input "[DATE]" at bounding box center [743, 213] width 129 height 27
click at [720, 213] on input "[DATE]" at bounding box center [743, 213] width 129 height 27
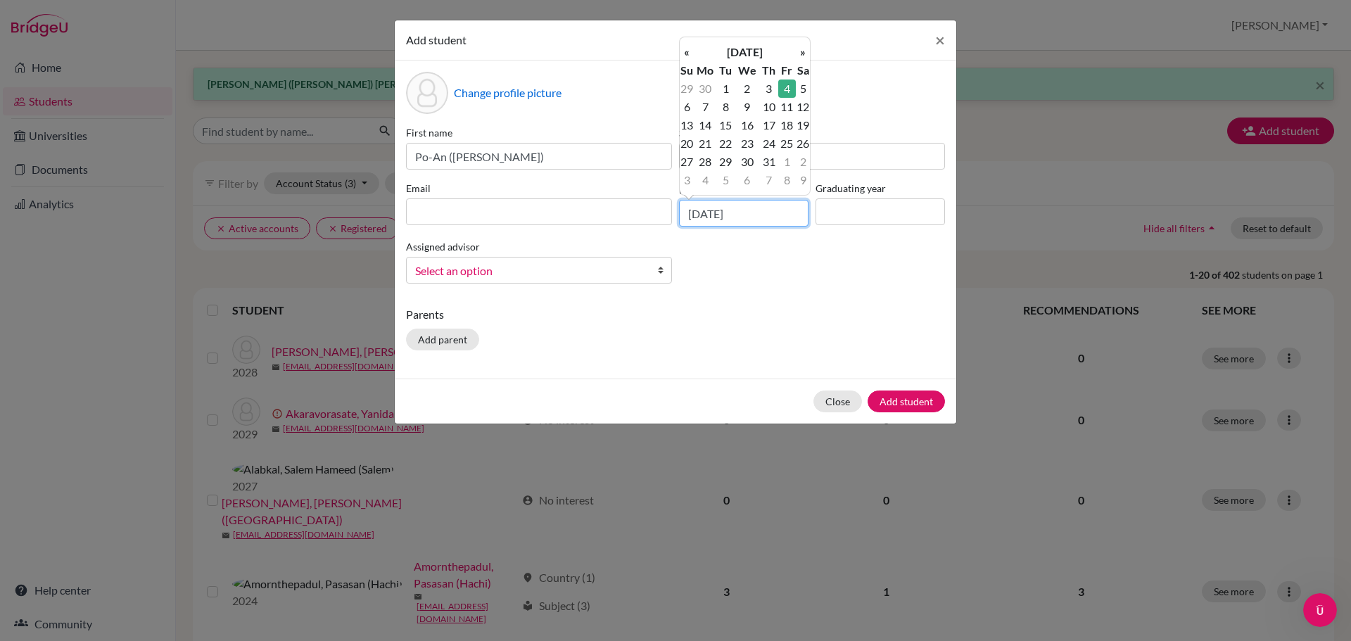
type input "[DATE]"
click at [526, 210] on input at bounding box center [539, 211] width 266 height 27
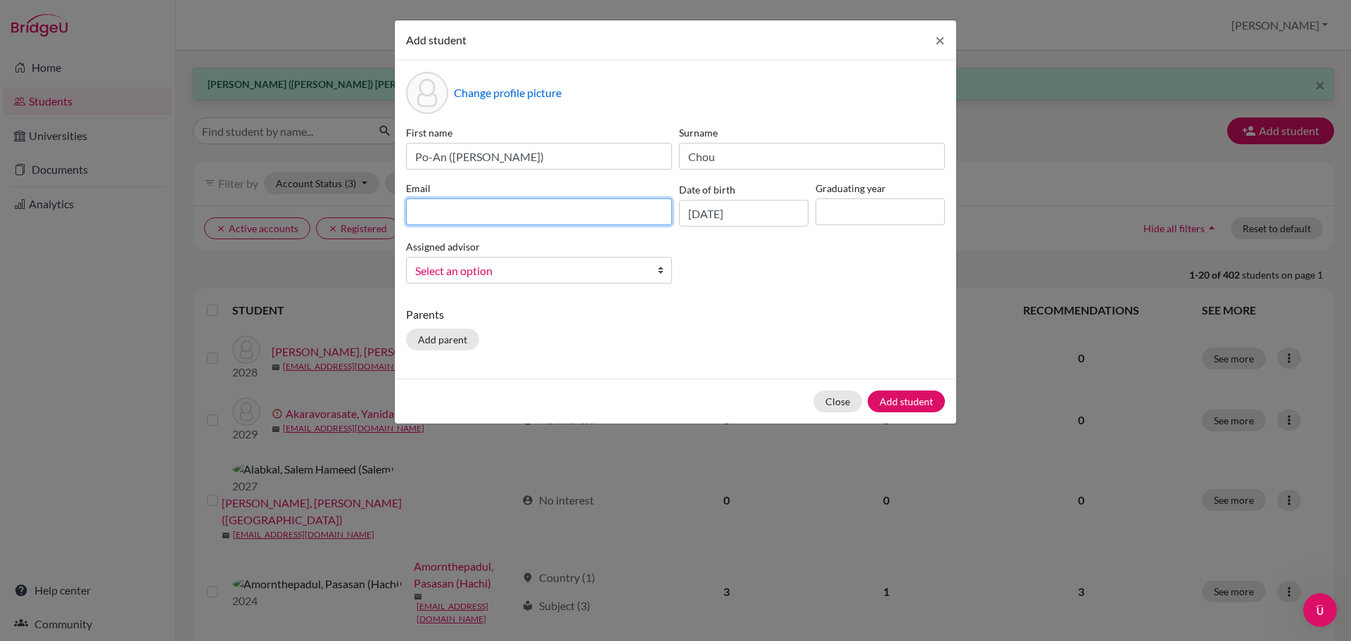
click at [542, 211] on input at bounding box center [539, 211] width 266 height 27
paste input "[EMAIL_ADDRESS][DOMAIN_NAME]"
type input "[EMAIL_ADDRESS][DOMAIN_NAME]"
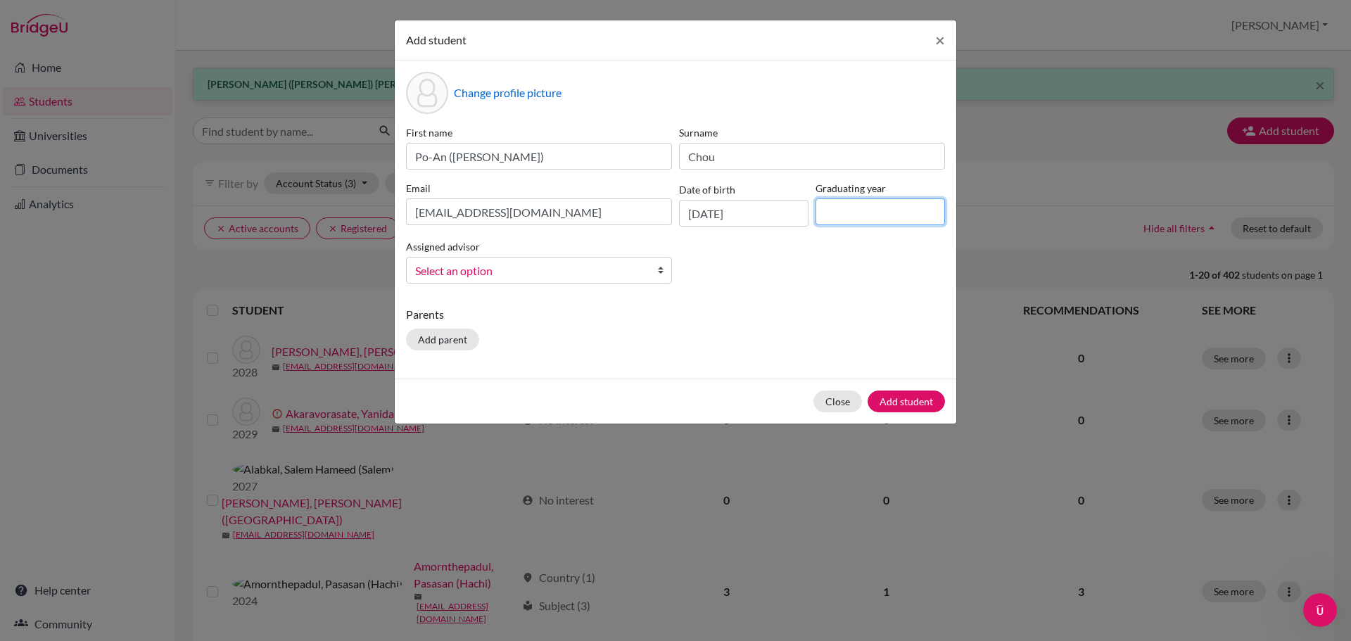
click at [868, 218] on input at bounding box center [880, 211] width 129 height 27
type input "2028"
click at [640, 267] on span "Select an option" at bounding box center [529, 271] width 229 height 18
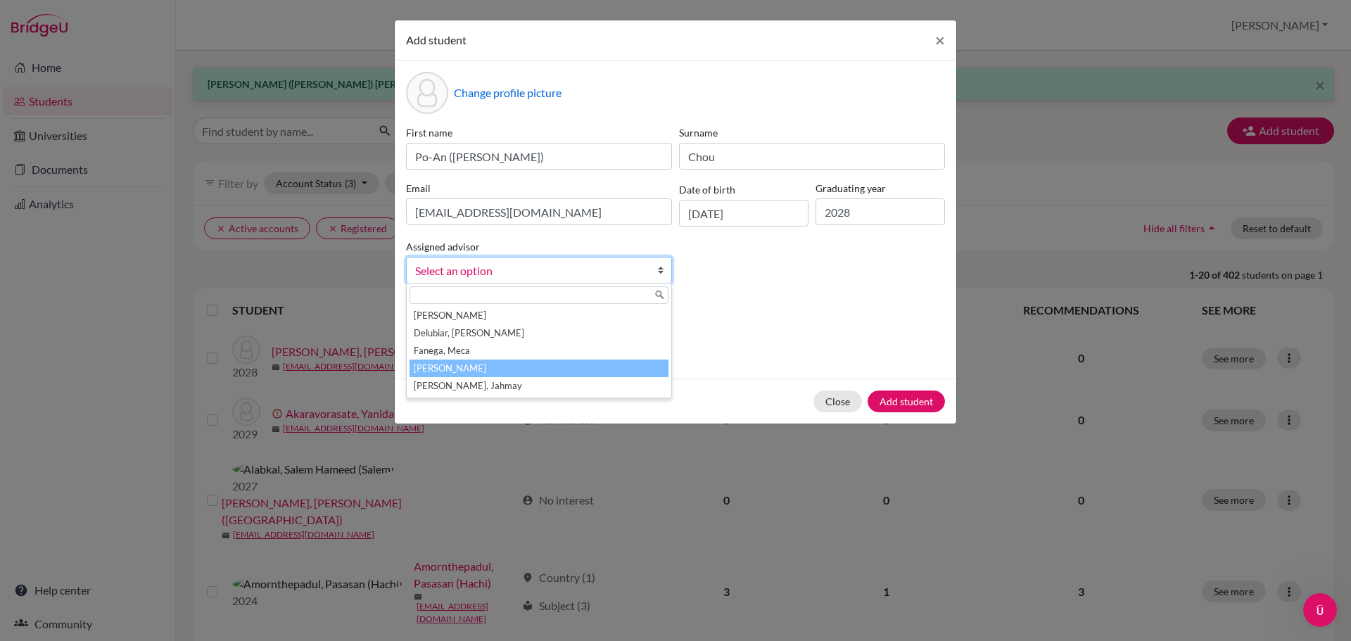
click at [546, 360] on li "[PERSON_NAME]" at bounding box center [539, 369] width 259 height 18
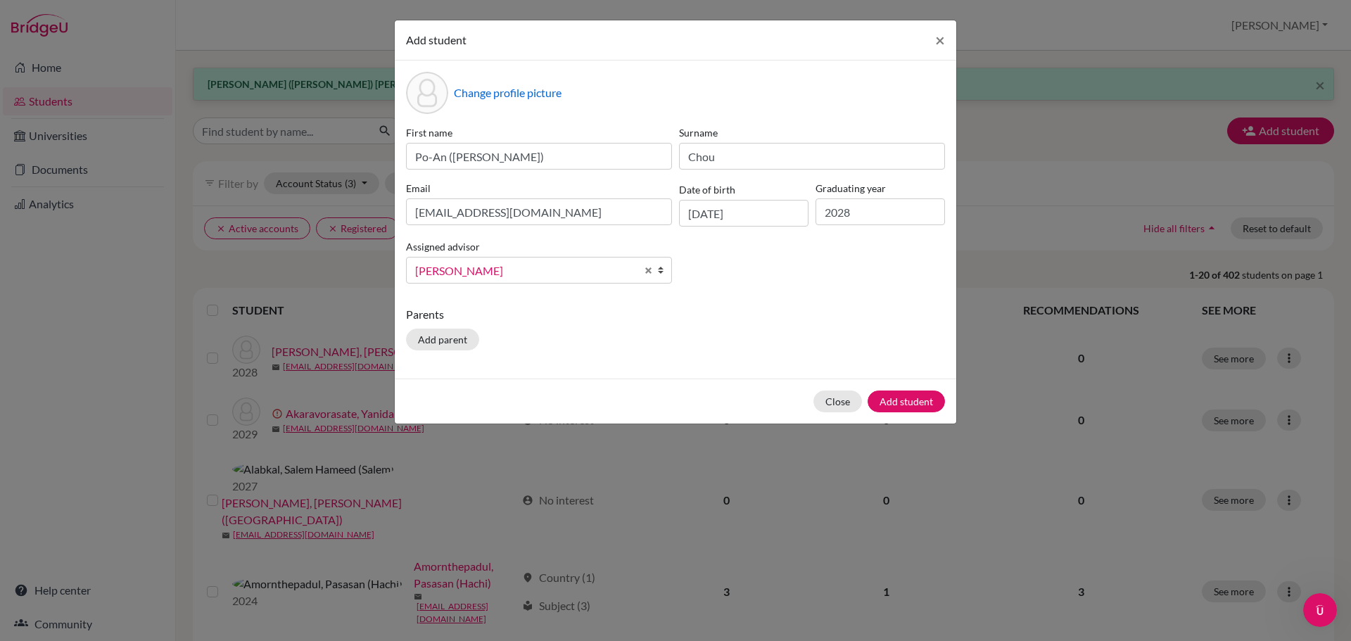
click at [785, 344] on div "Parents Add parent" at bounding box center [675, 331] width 539 height 50
click at [905, 406] on button "Add student" at bounding box center [906, 402] width 77 height 22
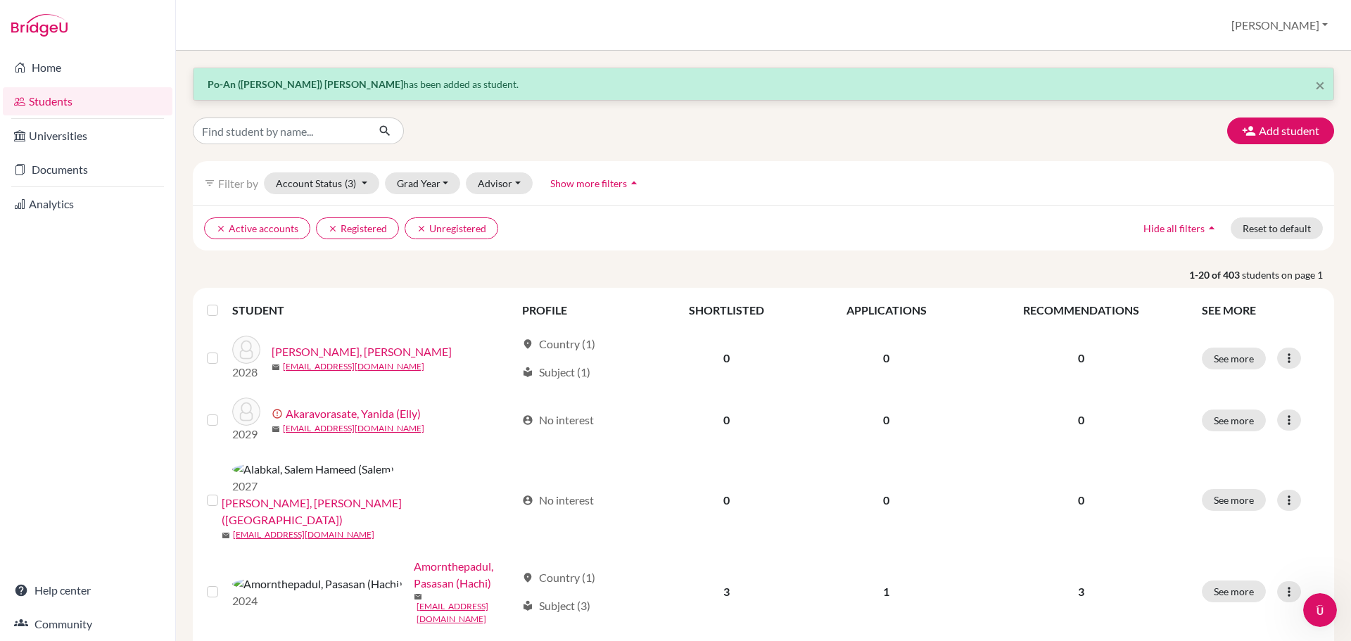
click at [334, 131] on input "Find student by name..." at bounding box center [280, 131] width 175 height 27
paste input "Myat Phone"
type input "Myat Phone"
click at [390, 131] on icon "submit" at bounding box center [385, 131] width 14 height 14
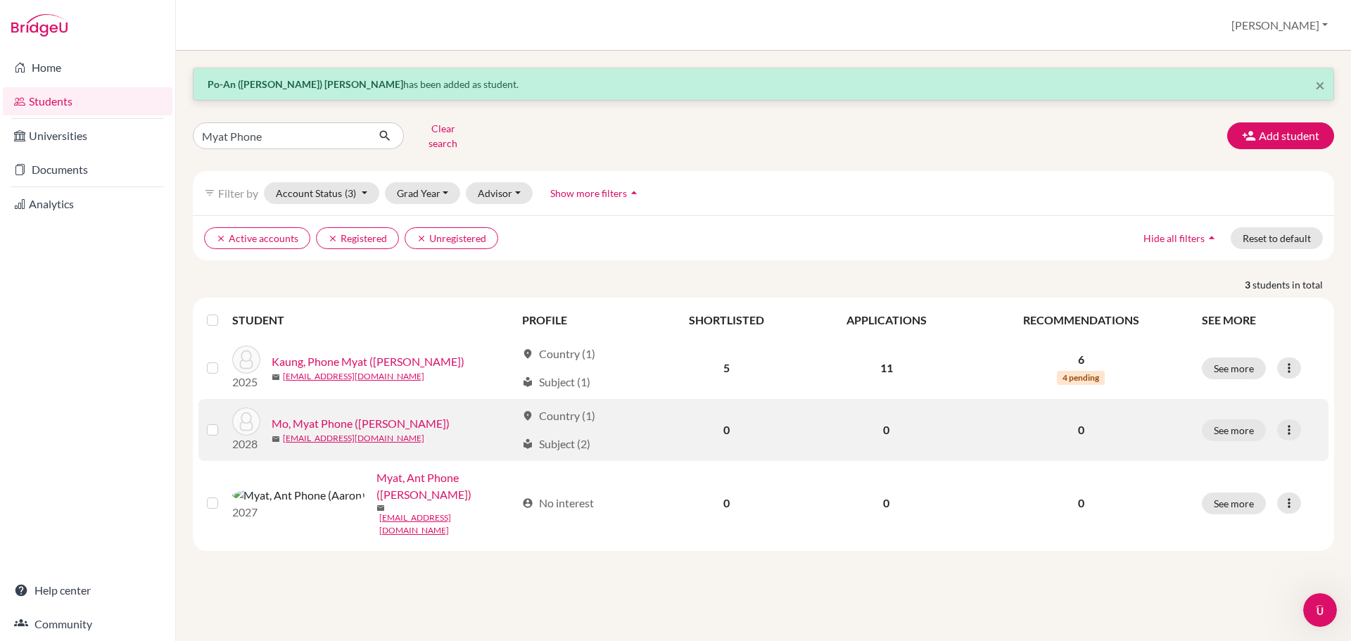
click at [1308, 419] on div "See more Edit student Send Message Reset Password" at bounding box center [1261, 430] width 118 height 22
click at [1296, 423] on icon at bounding box center [1289, 430] width 14 height 14
click at [1253, 448] on button "Edit student" at bounding box center [1227, 459] width 111 height 23
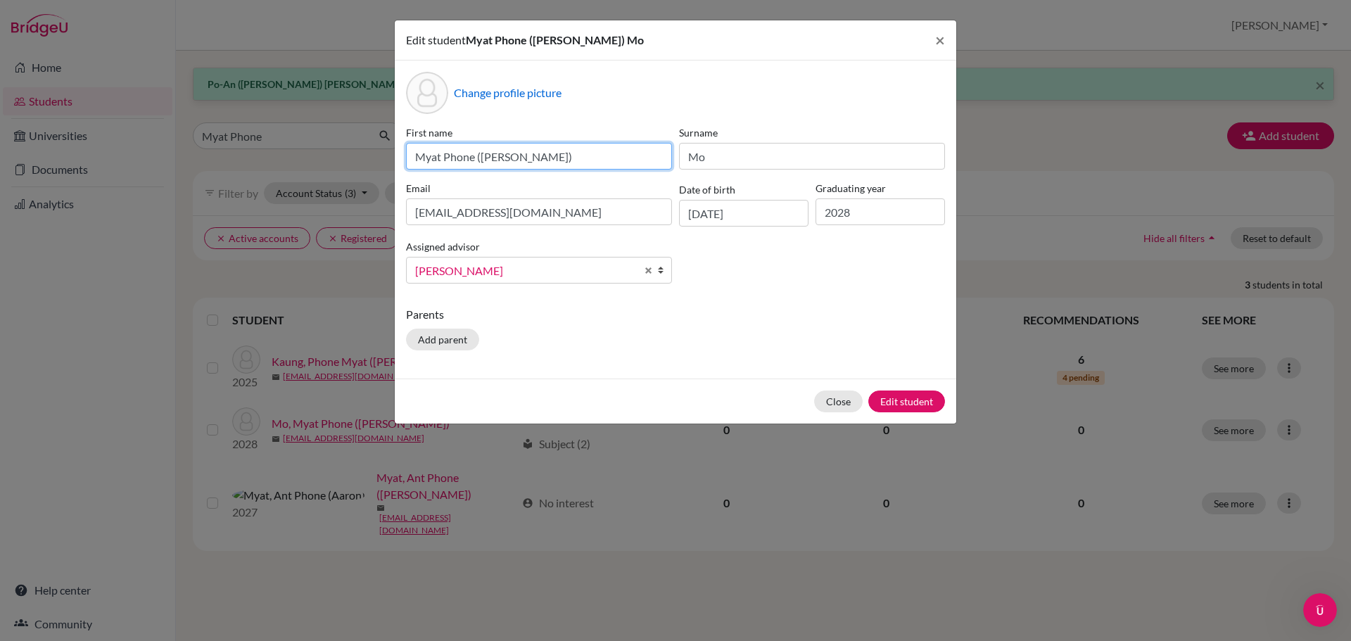
click at [569, 162] on input "Myat Phone ([PERSON_NAME])" at bounding box center [539, 156] width 266 height 27
drag, startPoint x: 533, startPoint y: 158, endPoint x: 483, endPoint y: 160, distance: 50.7
click at [483, 160] on input "Myat Phone ([PERSON_NAME])" at bounding box center [539, 156] width 266 height 27
paste input "son"
type input "Myat Phone ([PERSON_NAME])"
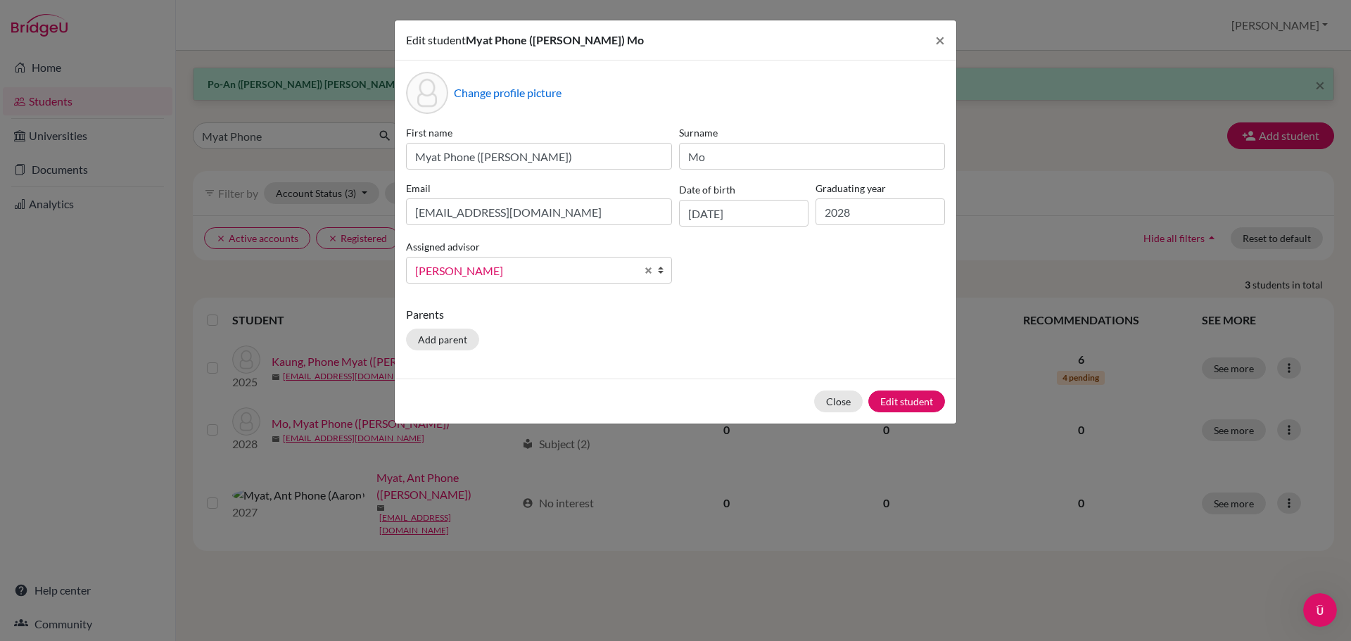
click at [593, 335] on div "Parents Add parent" at bounding box center [675, 331] width 539 height 50
click at [905, 404] on button "Edit student" at bounding box center [906, 402] width 77 height 22
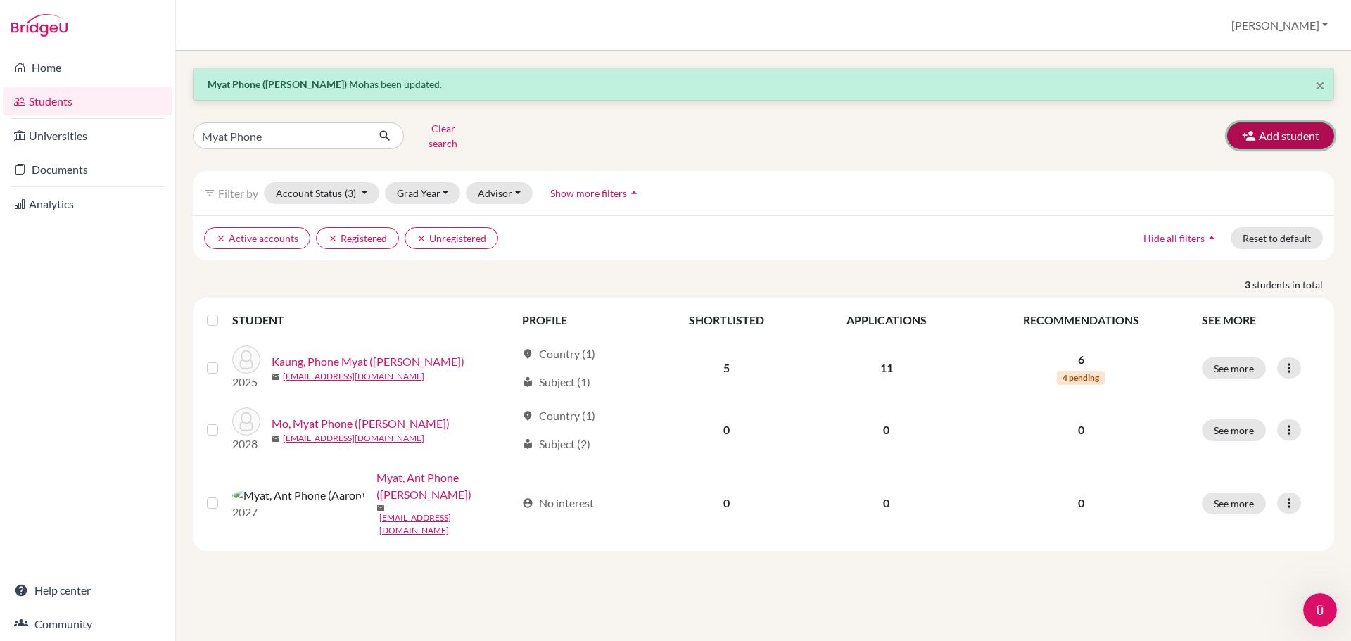
click at [1272, 127] on button "Add student" at bounding box center [1280, 135] width 107 height 27
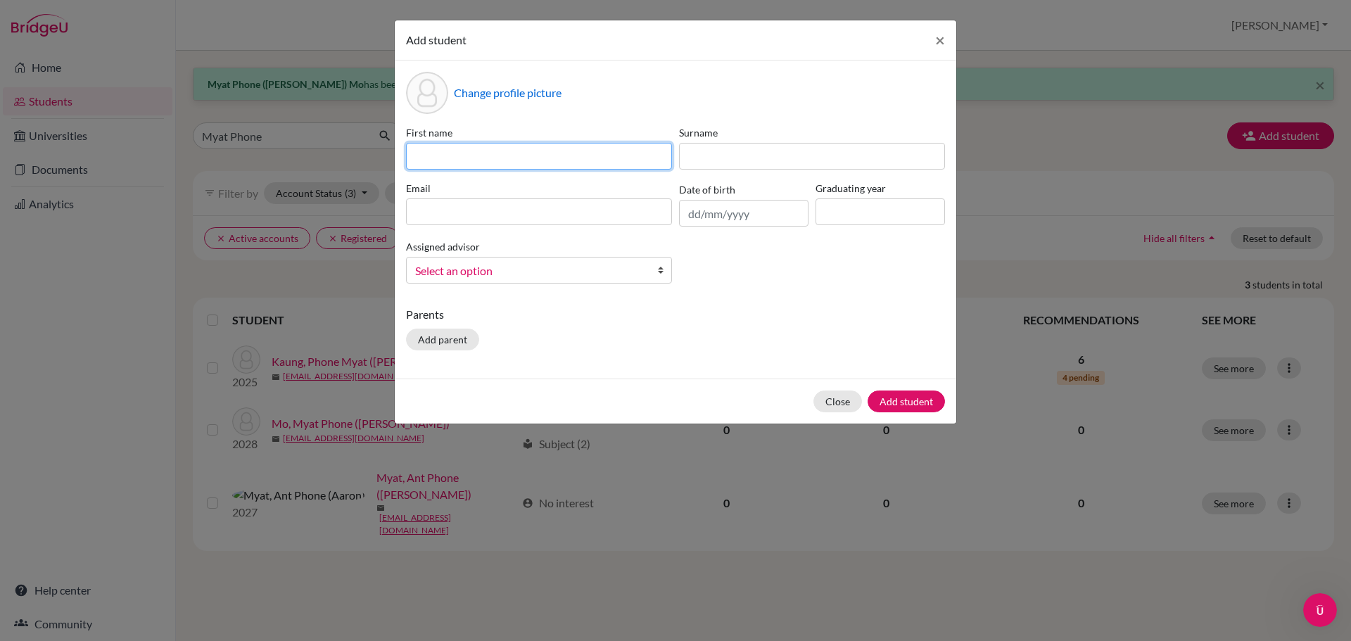
click at [477, 161] on input at bounding box center [539, 156] width 266 height 27
paste input "Chalakorn"
paste input "Porn"
type input "Chalakorn (Porn)"
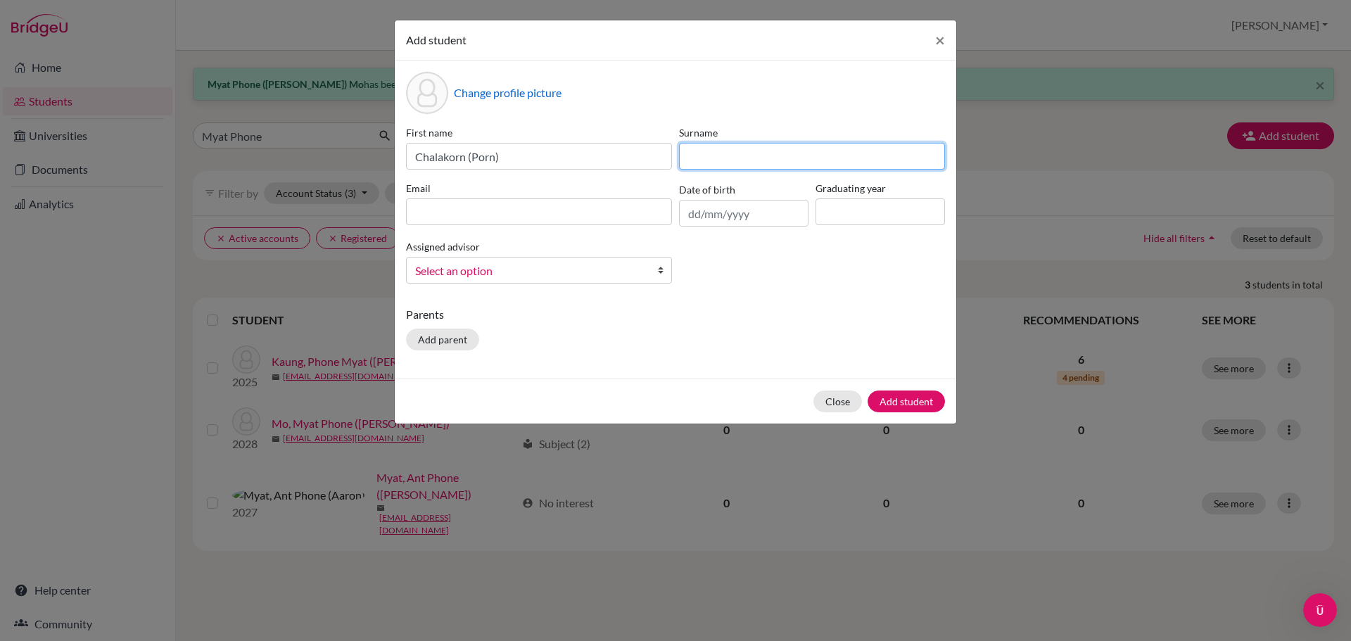
click at [695, 161] on input at bounding box center [812, 156] width 266 height 27
paste input "Khumduang"
type input "Khumduang"
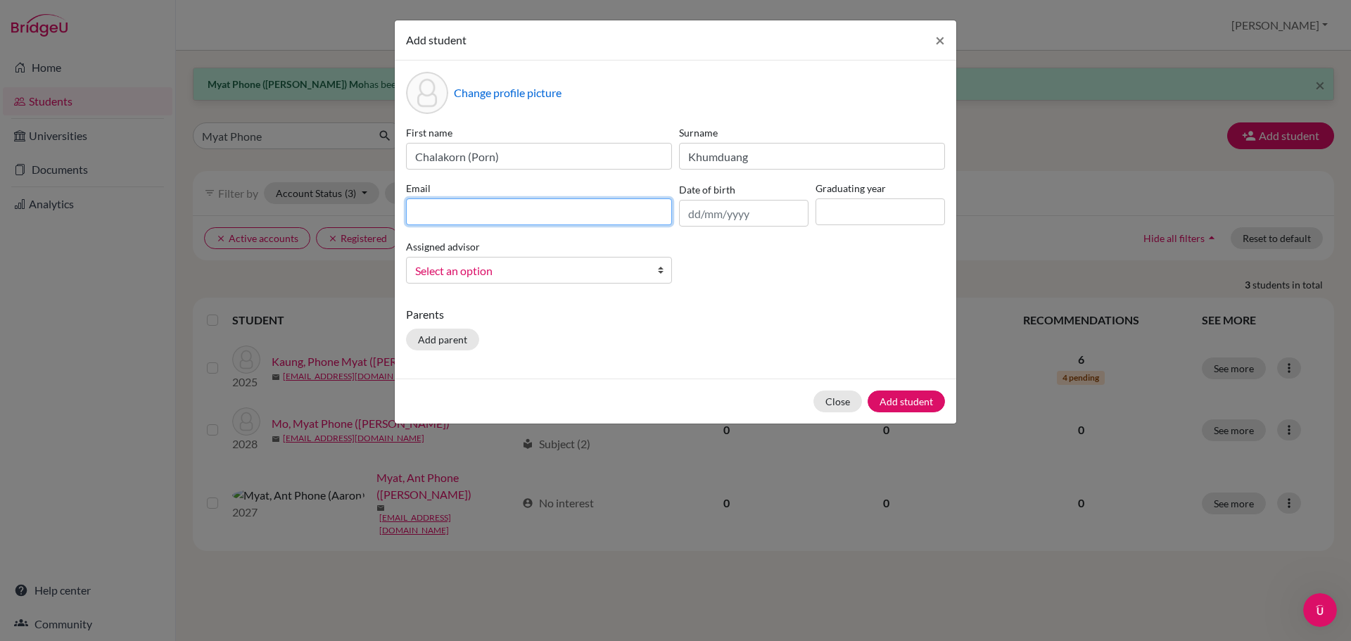
click at [457, 212] on input at bounding box center [539, 211] width 266 height 27
paste input "[EMAIL_ADDRESS][DOMAIN_NAME]"
type input "[EMAIL_ADDRESS][DOMAIN_NAME]"
click at [716, 208] on input "text" at bounding box center [743, 213] width 129 height 27
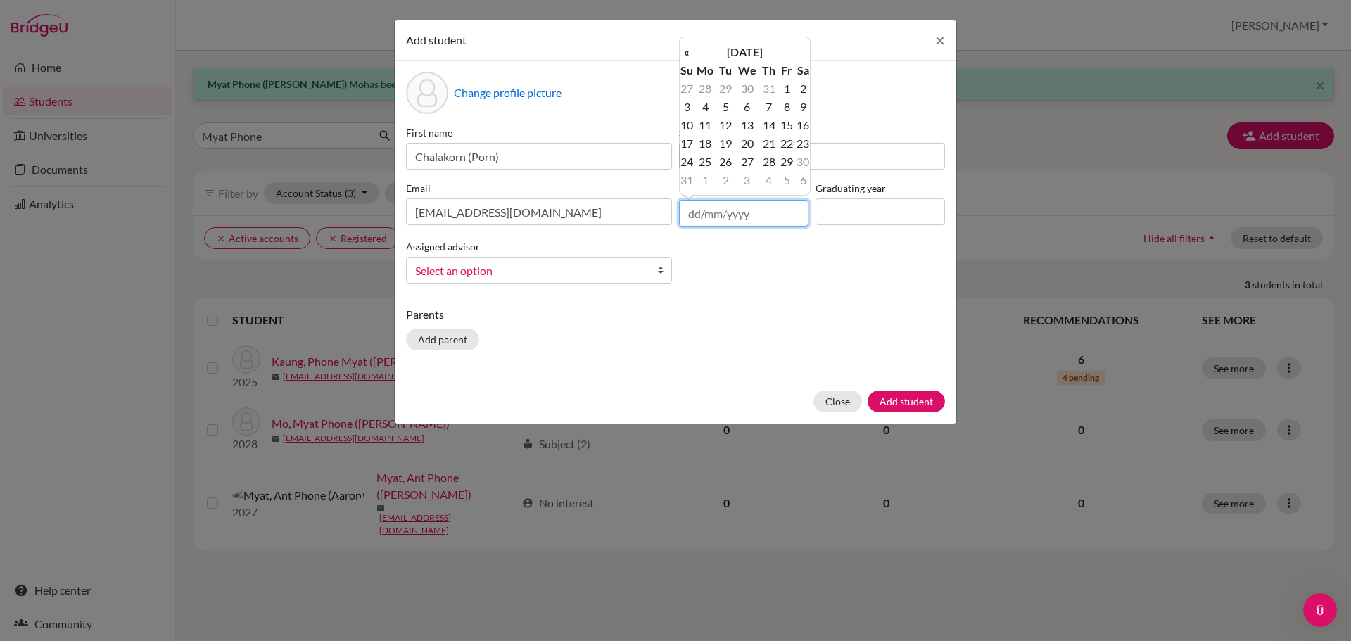
paste input "[DATE]"
click at [717, 215] on input "[DATE]" at bounding box center [743, 213] width 129 height 27
type input "[DATE]"
click at [898, 218] on input at bounding box center [880, 211] width 129 height 27
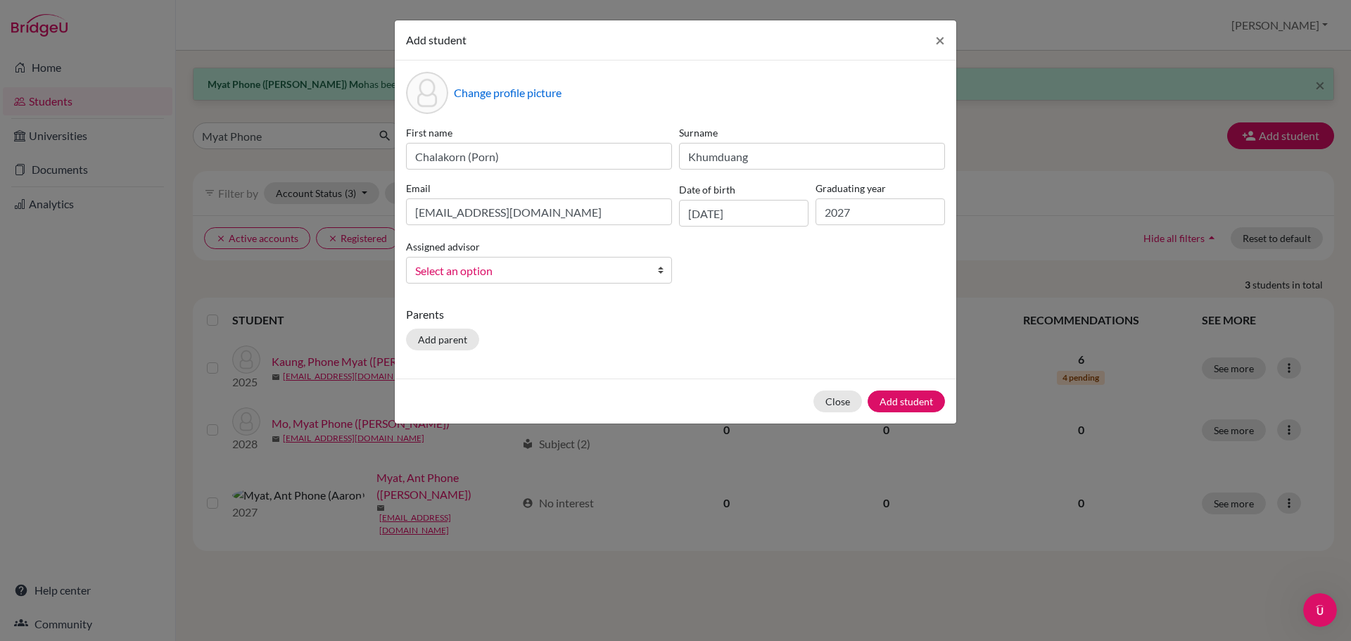
click at [523, 278] on span "Select an option" at bounding box center [529, 271] width 229 height 18
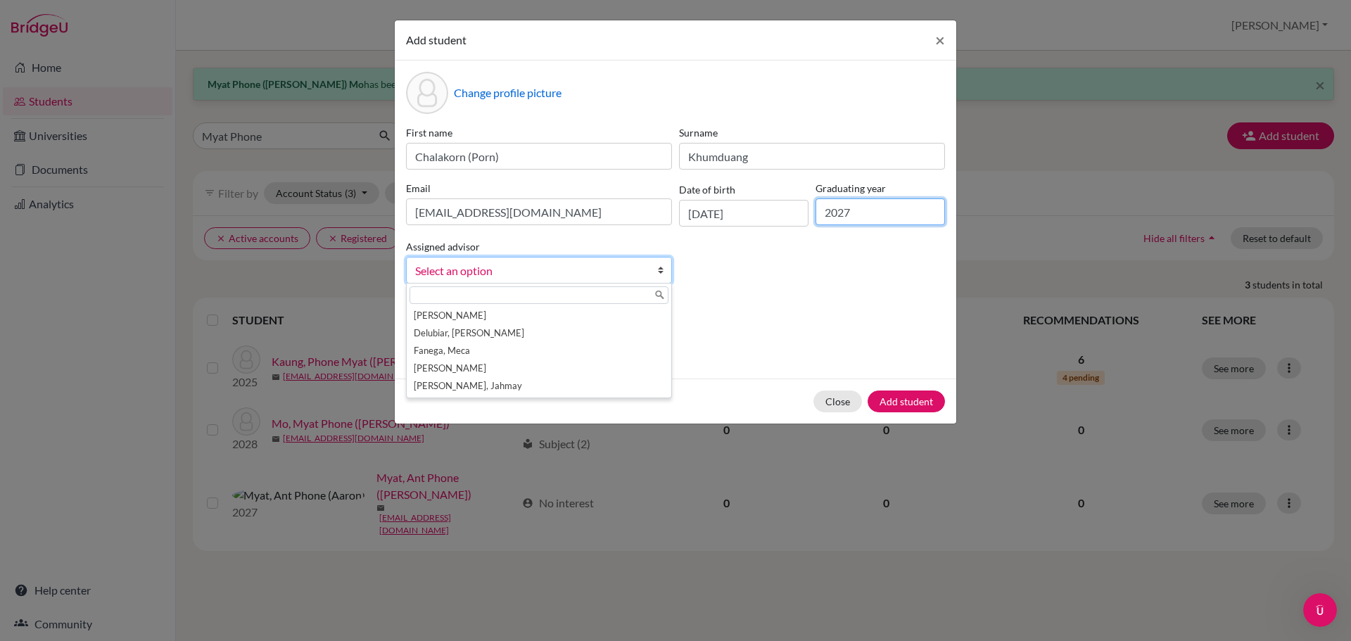
click at [906, 224] on input "2027" at bounding box center [880, 211] width 129 height 27
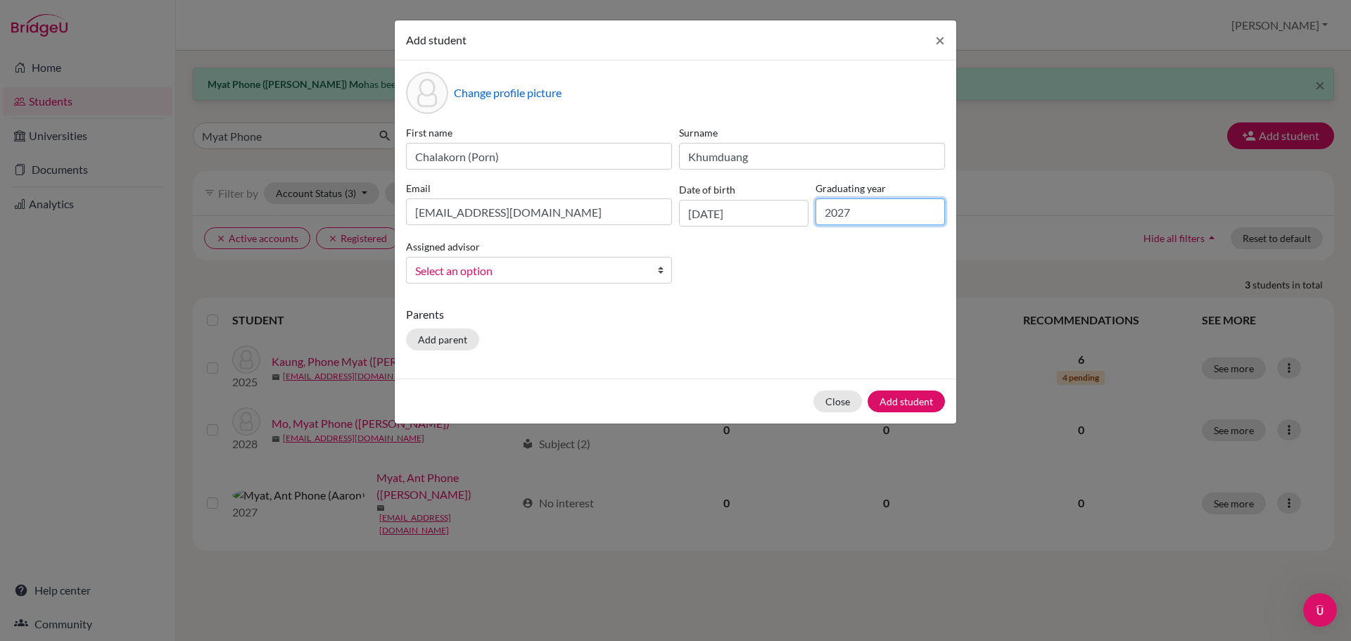
click at [868, 217] on input "2027" at bounding box center [880, 211] width 129 height 27
type input "2028"
click at [495, 287] on div "First name [PERSON_NAME] (Porn) Surname Khumduang Email [EMAIL_ADDRESS][DOMAIN_…" at bounding box center [676, 210] width 546 height 170
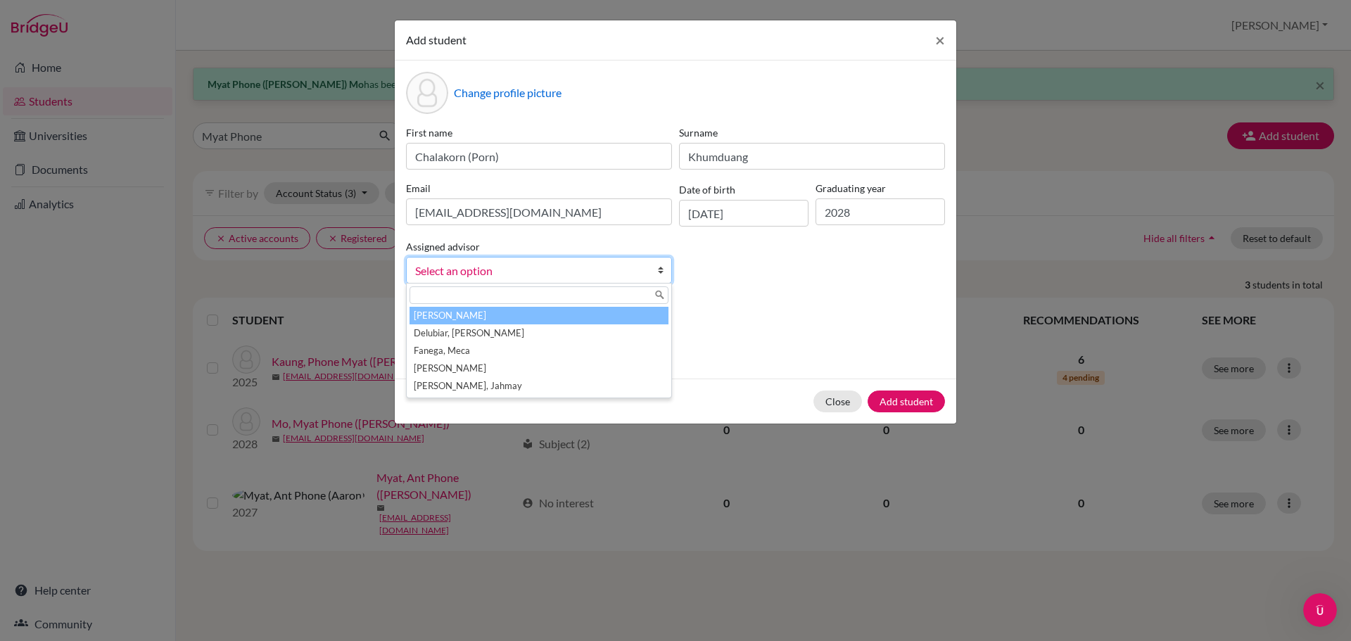
click at [495, 272] on span "Select an option" at bounding box center [529, 271] width 229 height 18
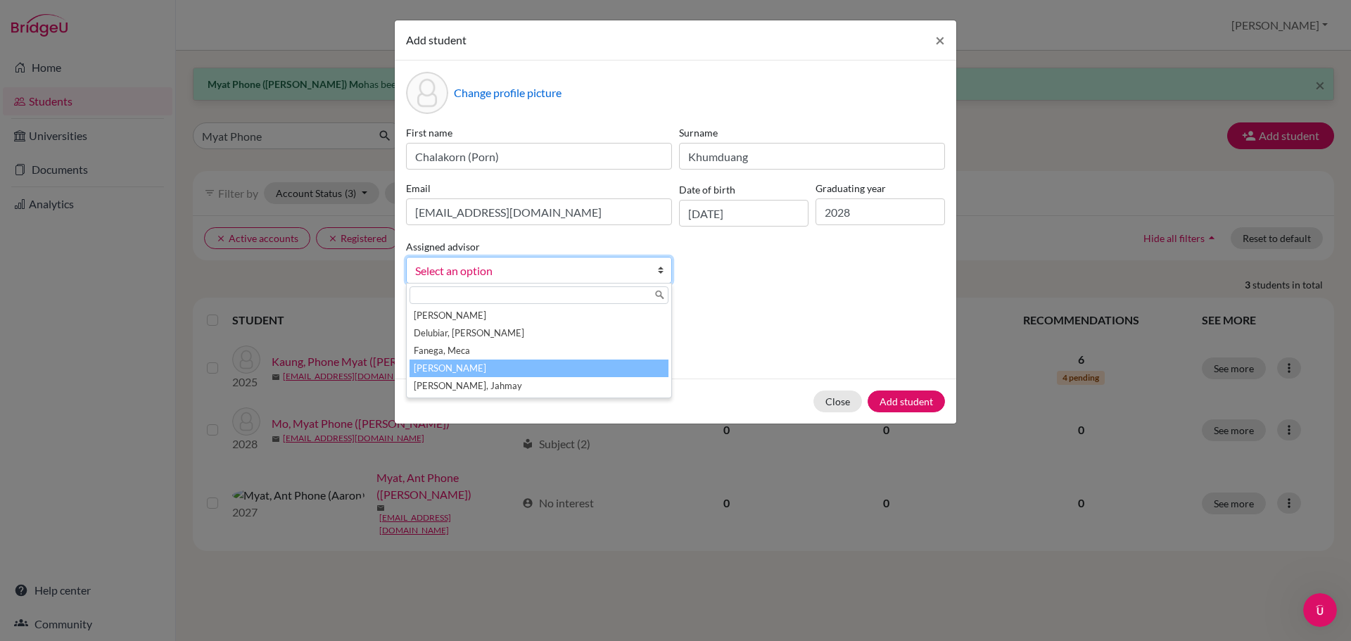
click at [493, 370] on li "[PERSON_NAME]" at bounding box center [539, 369] width 259 height 18
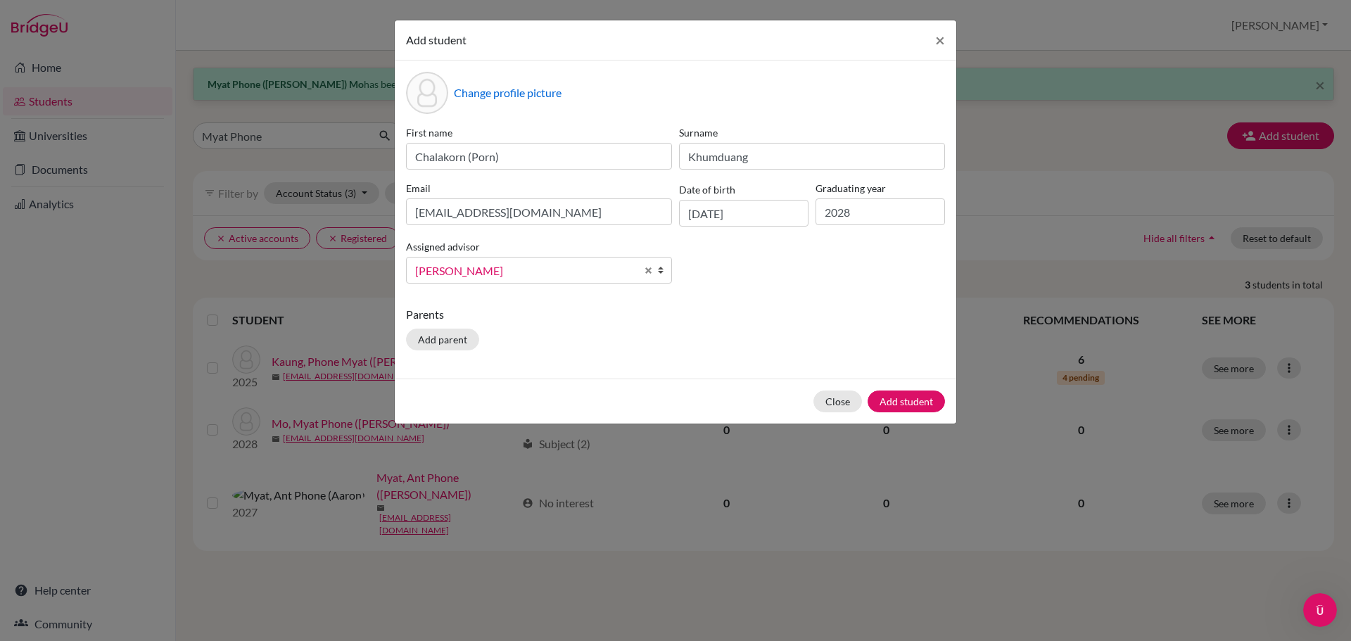
click at [732, 309] on p "Parents" at bounding box center [675, 314] width 539 height 17
click at [913, 398] on button "Add student" at bounding box center [906, 402] width 77 height 22
